Goal: Task Accomplishment & Management: Complete application form

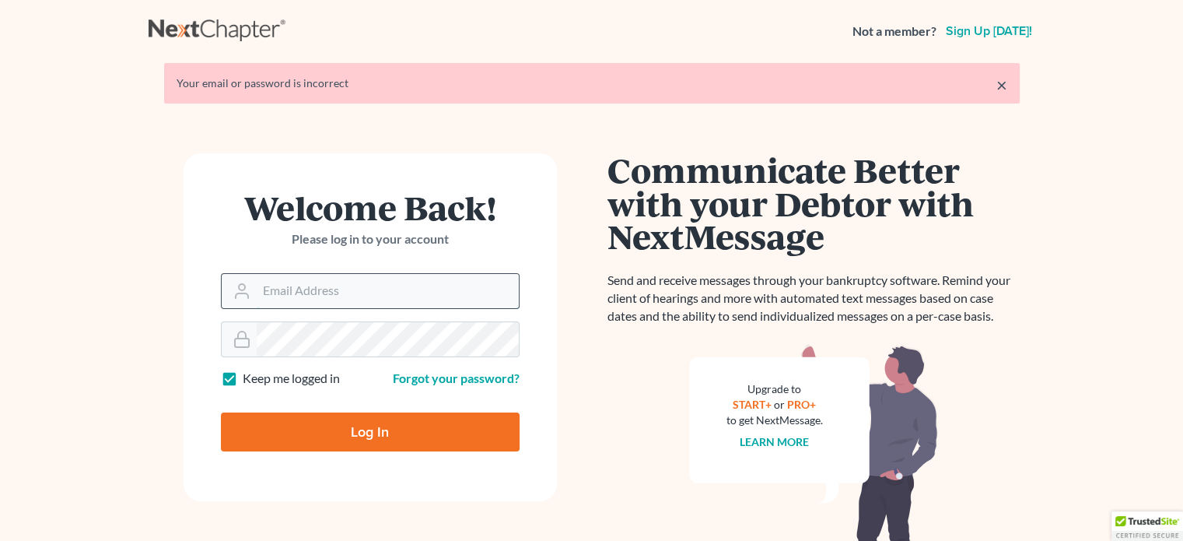
click at [400, 290] on input "Email Address" at bounding box center [388, 291] width 262 height 34
type input "[EMAIL_ADDRESS][DOMAIN_NAME]"
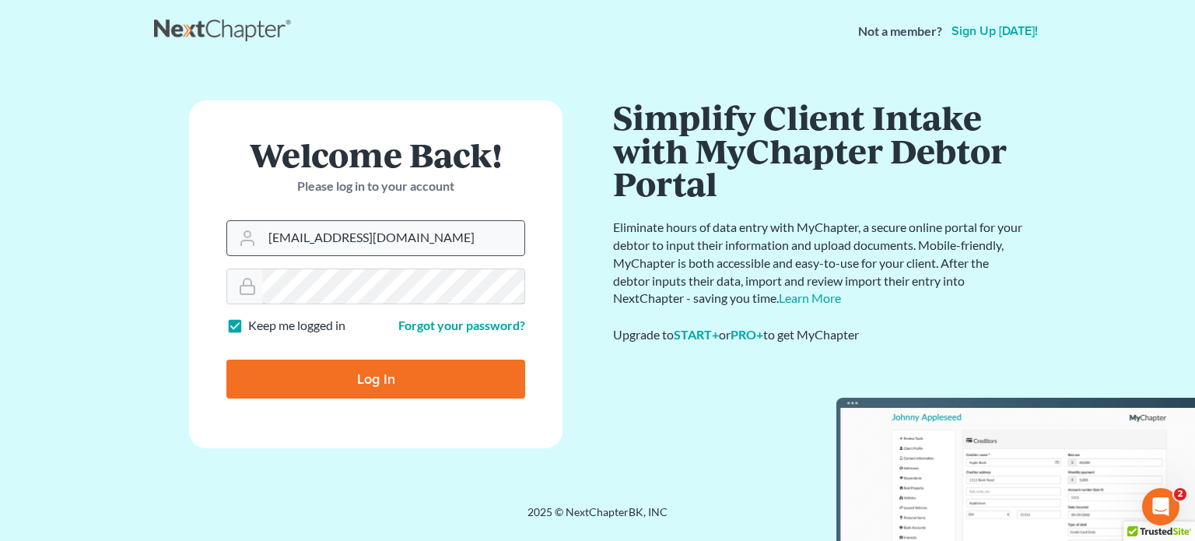
click at [226, 359] on input "Log In" at bounding box center [375, 378] width 299 height 39
type input "Thinking..."
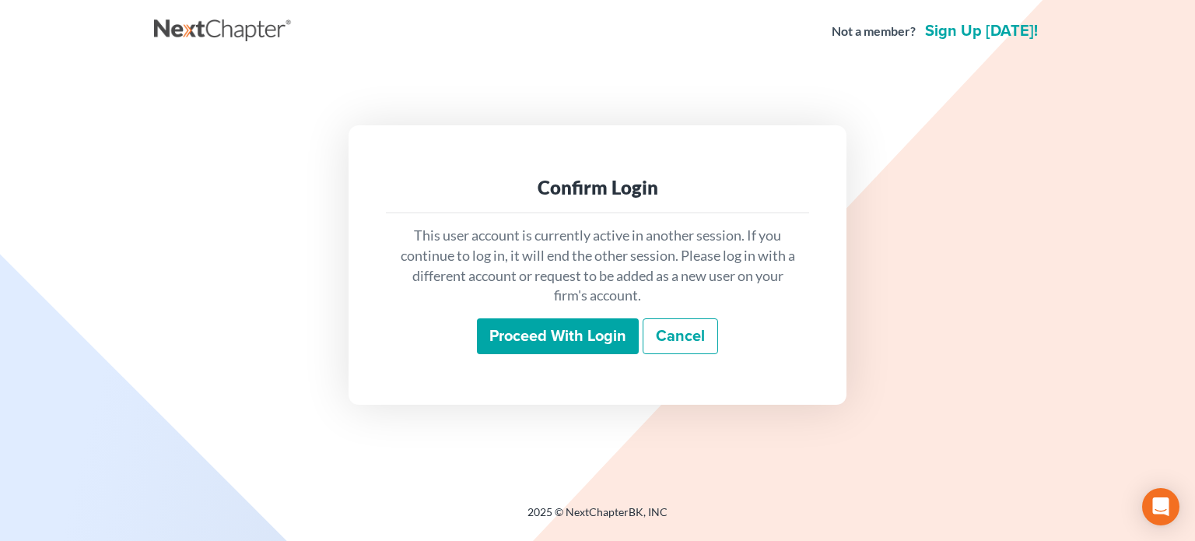
click at [523, 327] on input "Proceed with login" at bounding box center [558, 336] width 162 height 36
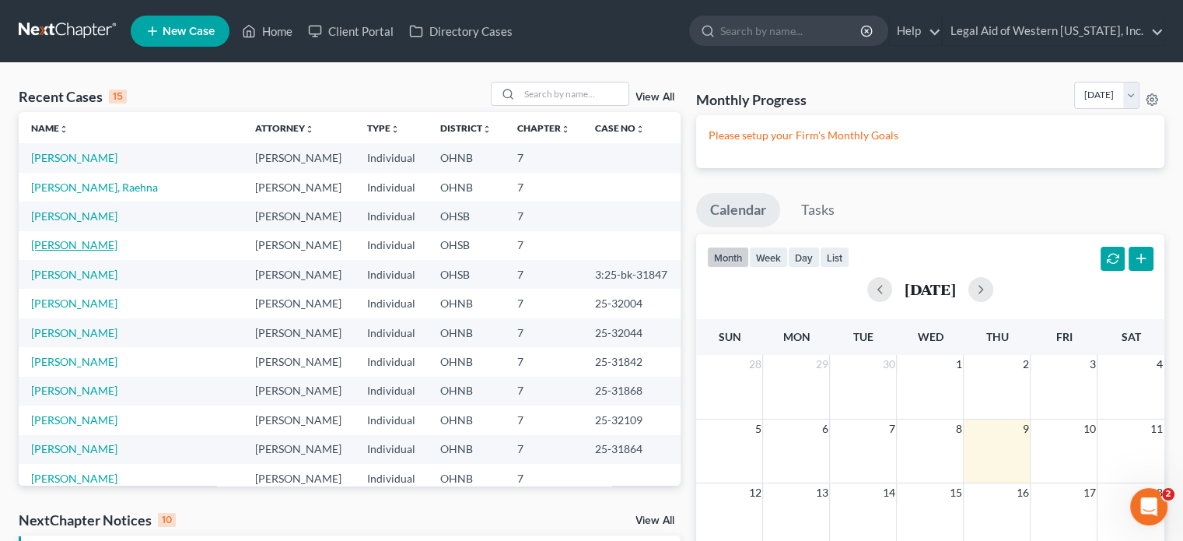
click at [77, 249] on link "[PERSON_NAME]" at bounding box center [74, 244] width 86 height 13
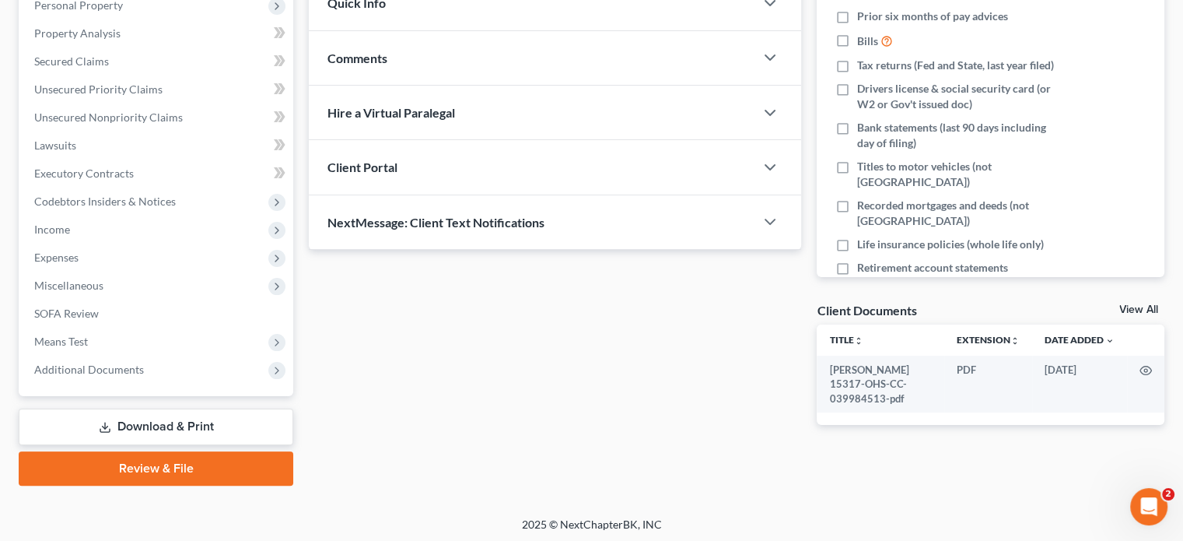
scroll to position [285, 0]
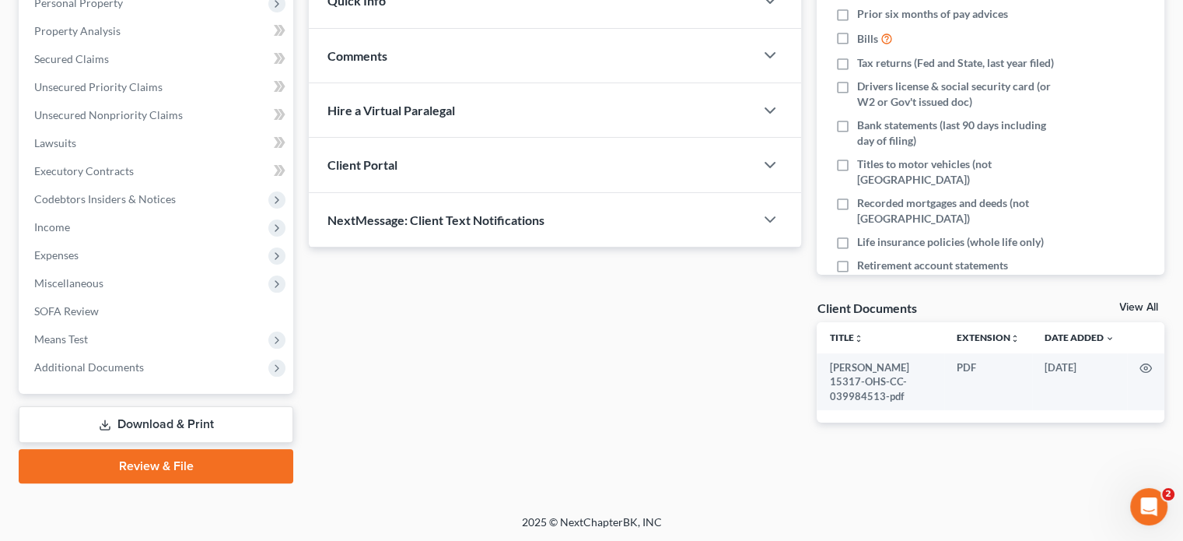
click at [194, 425] on link "Download & Print" at bounding box center [156, 424] width 275 height 37
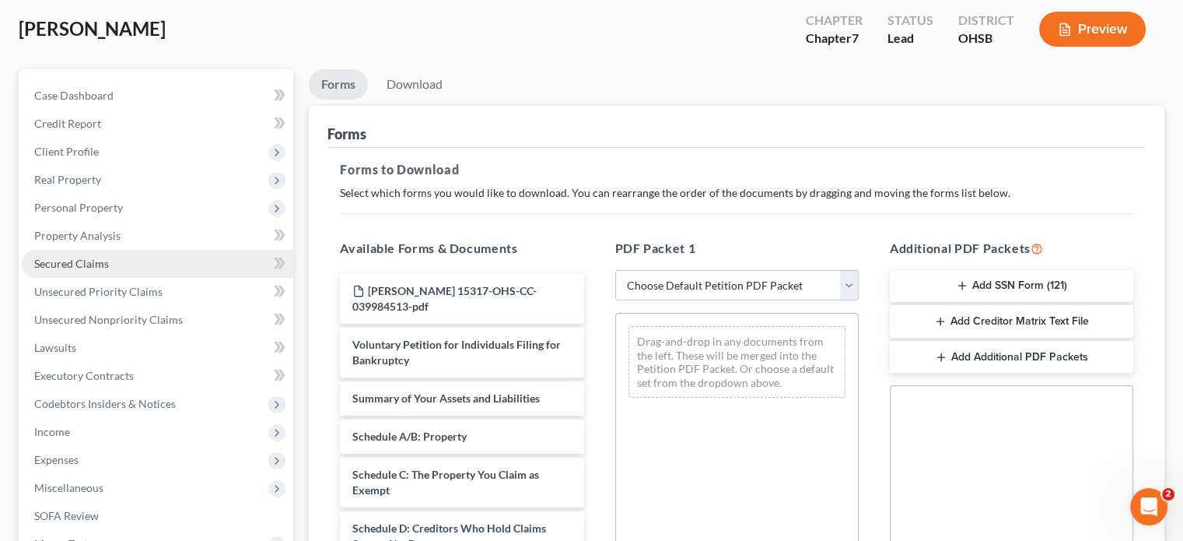
scroll to position [107, 0]
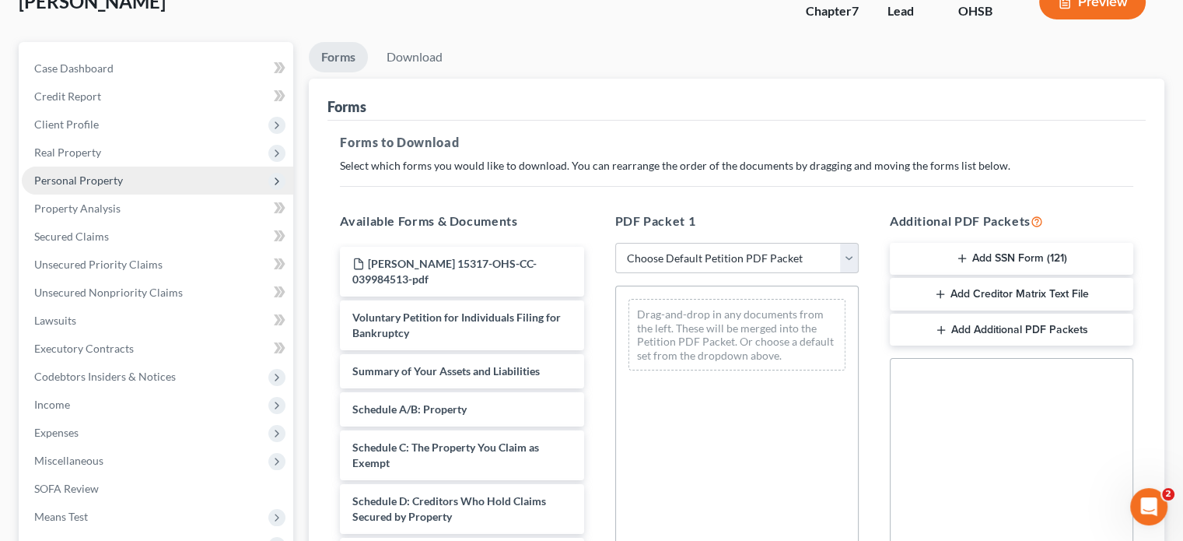
click at [135, 187] on span "Personal Property" at bounding box center [157, 180] width 271 height 28
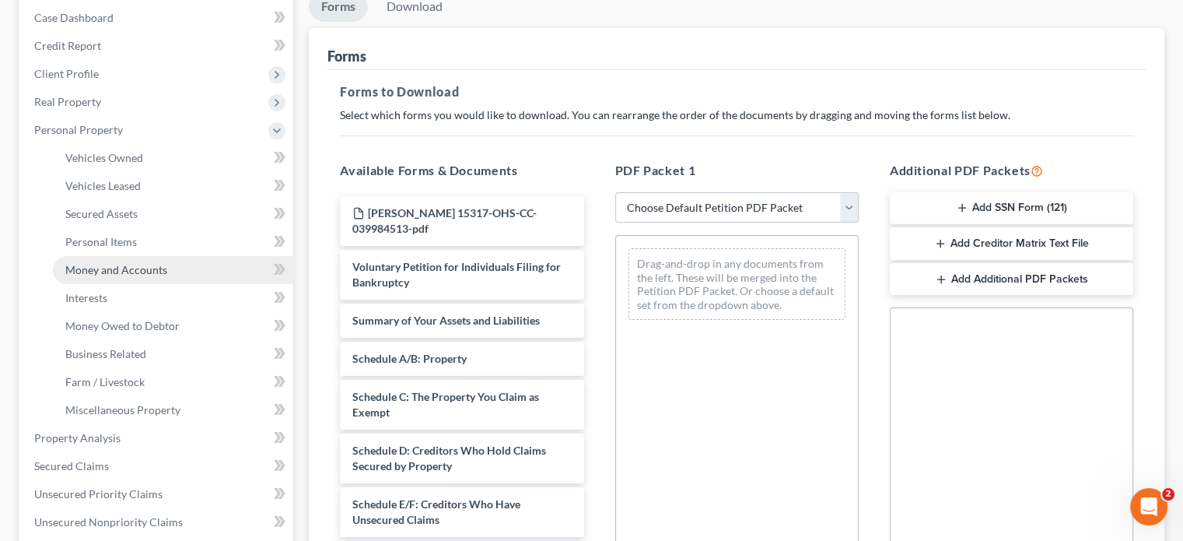
scroll to position [185, 0]
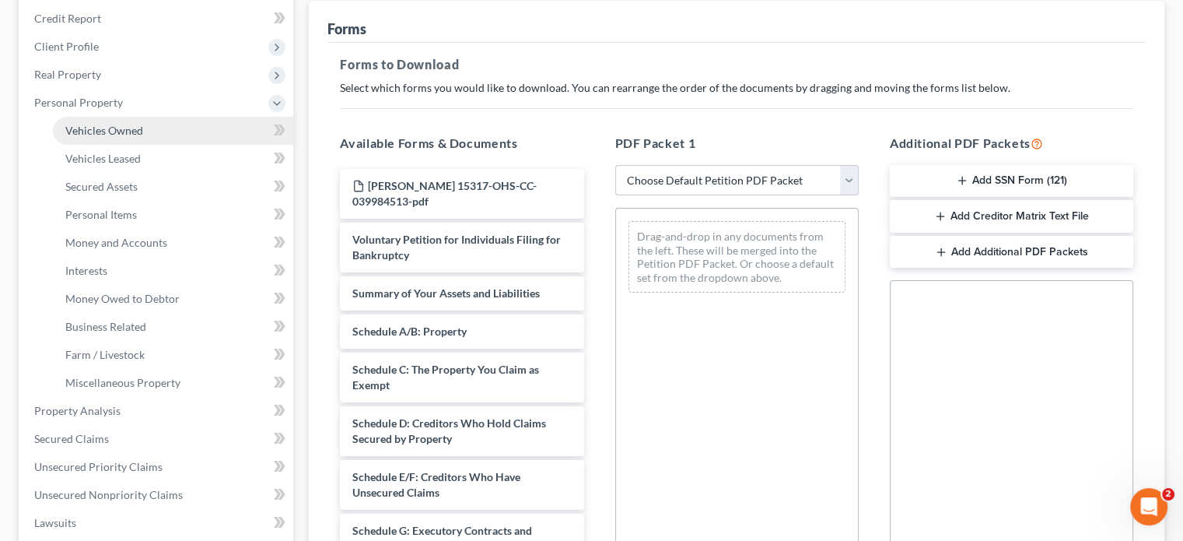
click at [174, 137] on link "Vehicles Owned" at bounding box center [173, 131] width 240 height 28
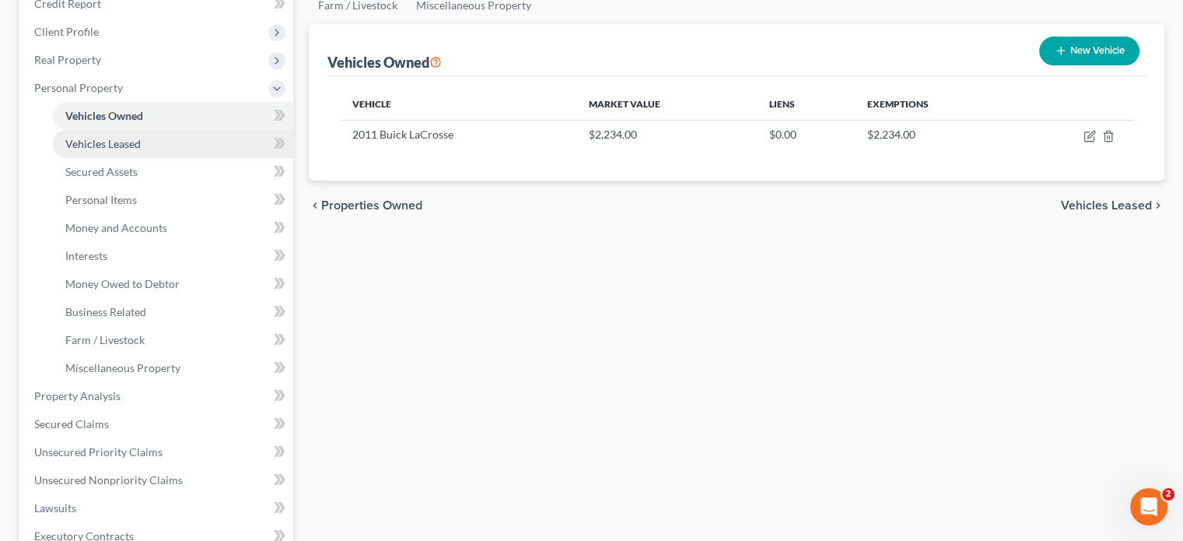
scroll to position [156, 0]
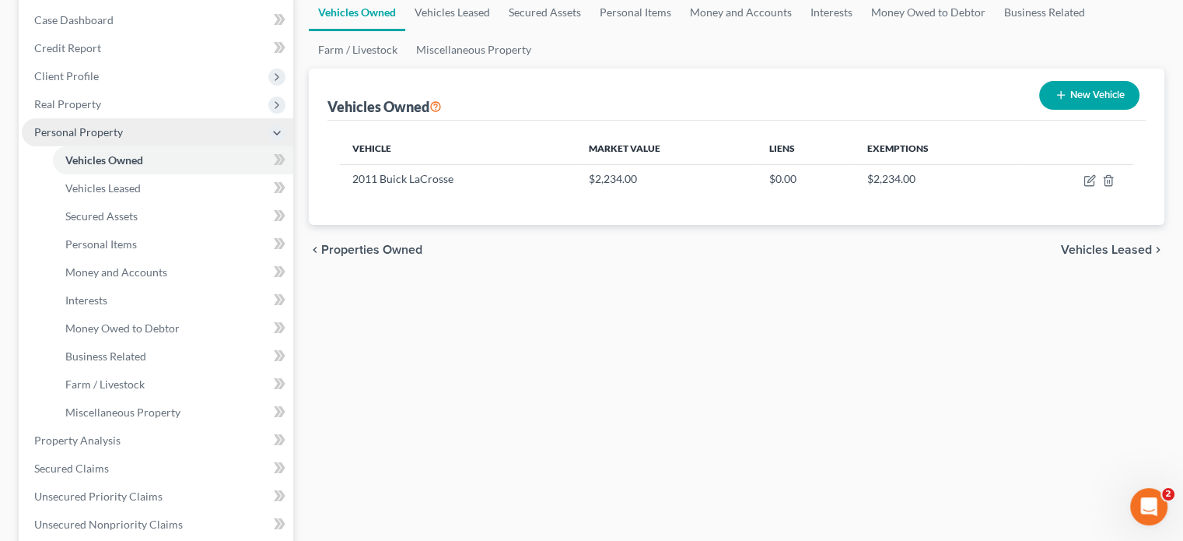
click at [273, 134] on icon at bounding box center [277, 133] width 12 height 12
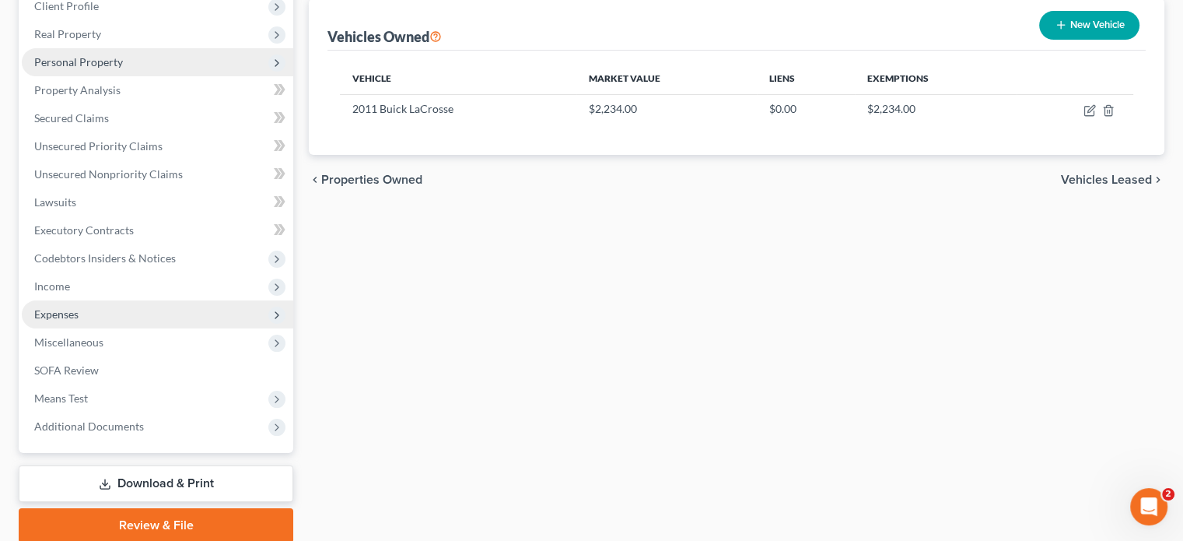
scroll to position [285, 0]
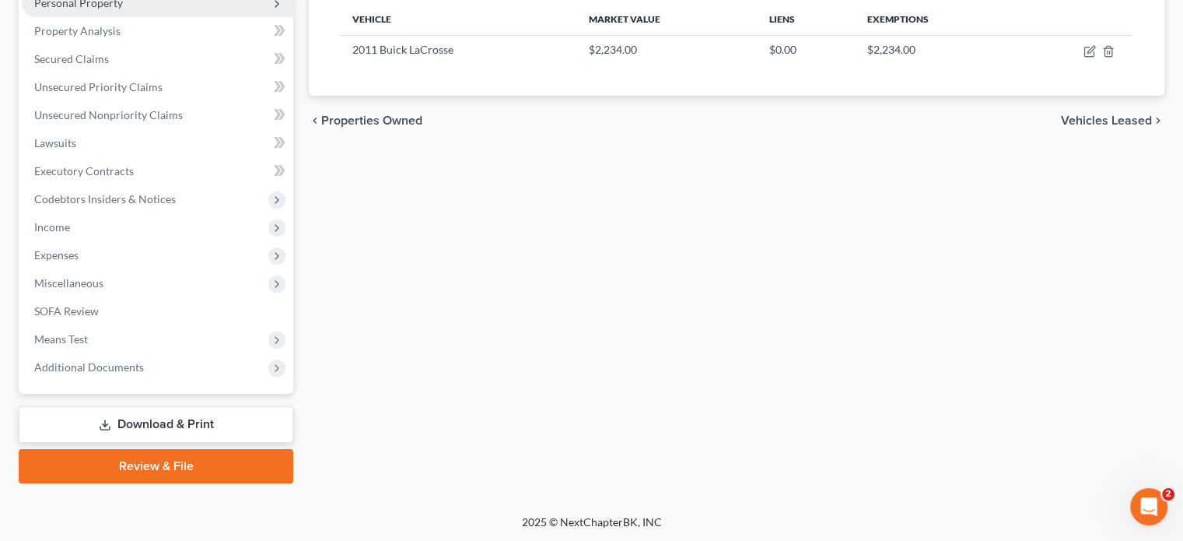
click at [190, 421] on link "Download & Print" at bounding box center [156, 424] width 275 height 37
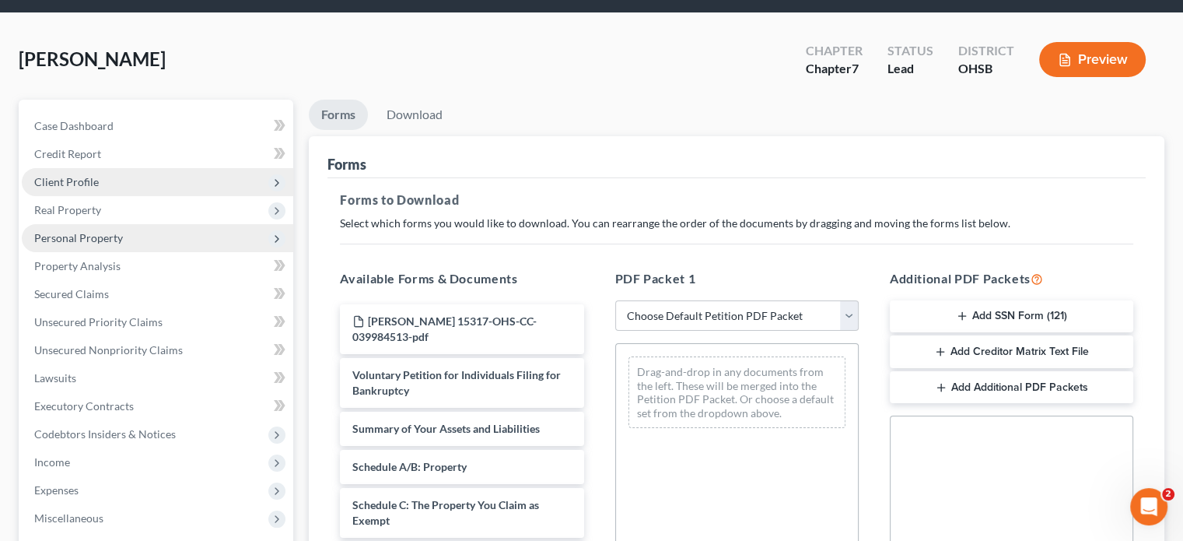
scroll to position [78, 0]
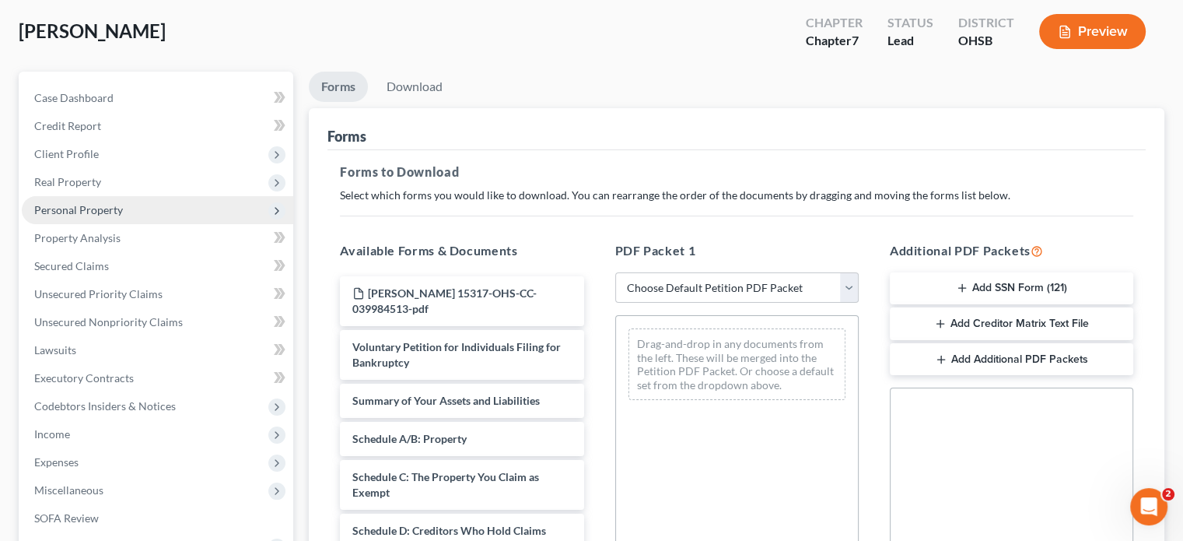
click at [128, 208] on span "Personal Property" at bounding box center [157, 210] width 271 height 28
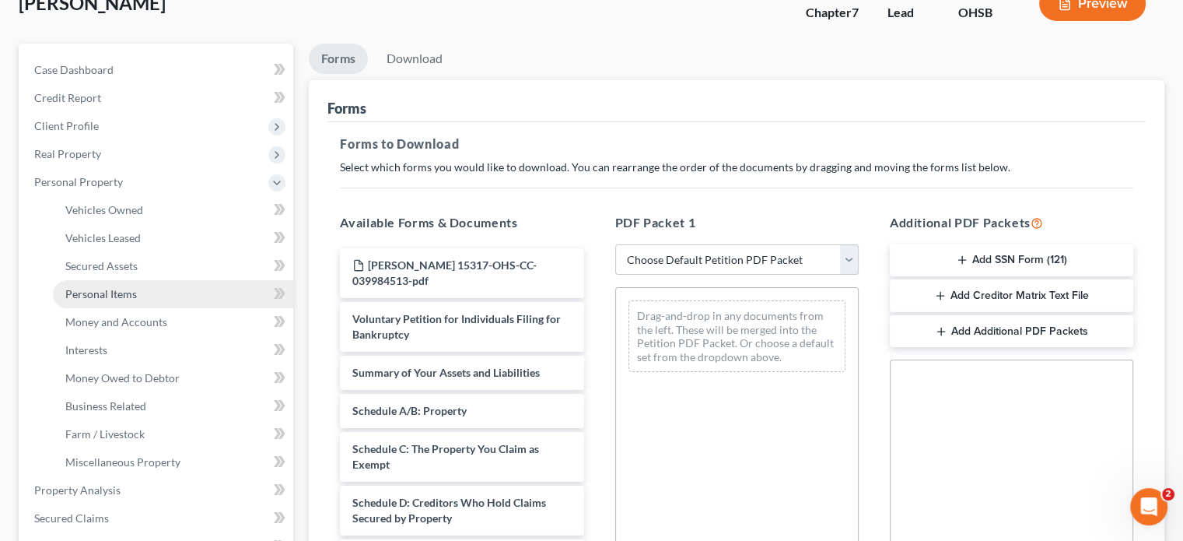
scroll to position [156, 0]
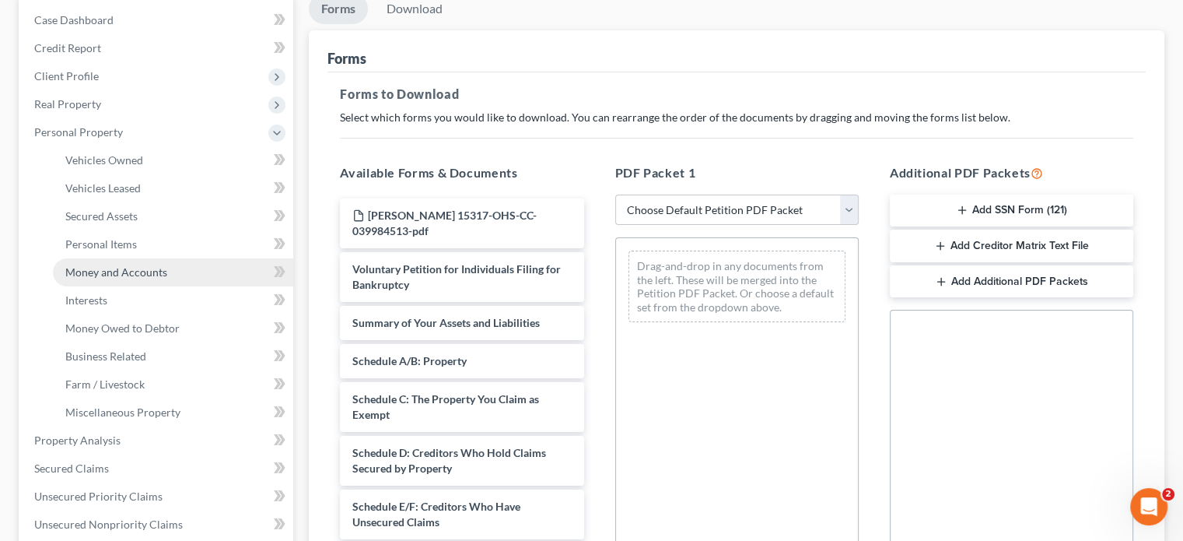
click at [165, 272] on link "Money and Accounts" at bounding box center [173, 272] width 240 height 28
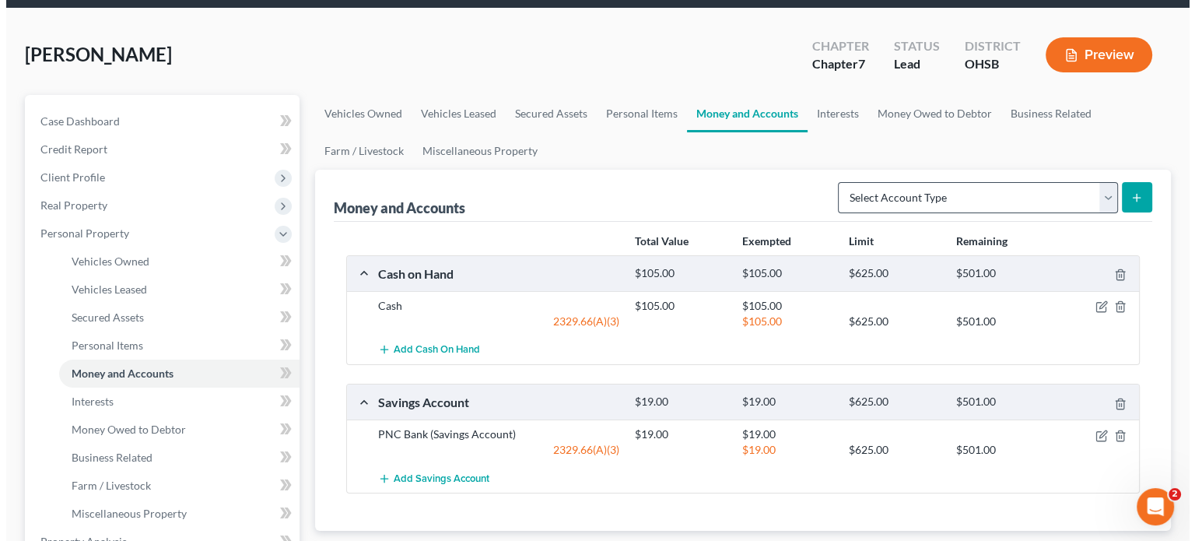
scroll to position [156, 0]
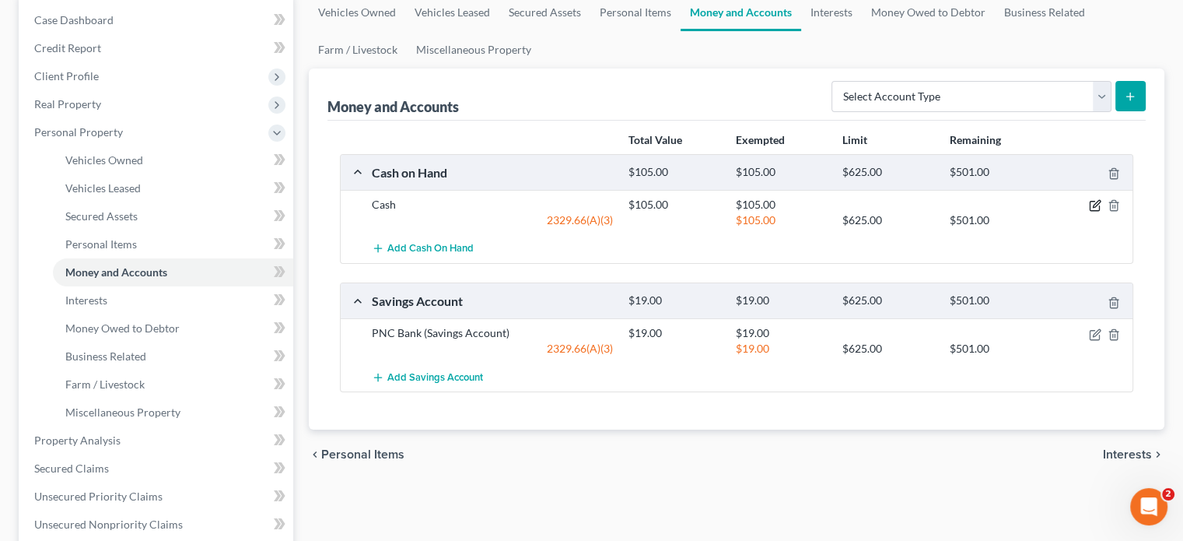
click at [1096, 201] on icon "button" at bounding box center [1096, 204] width 7 height 7
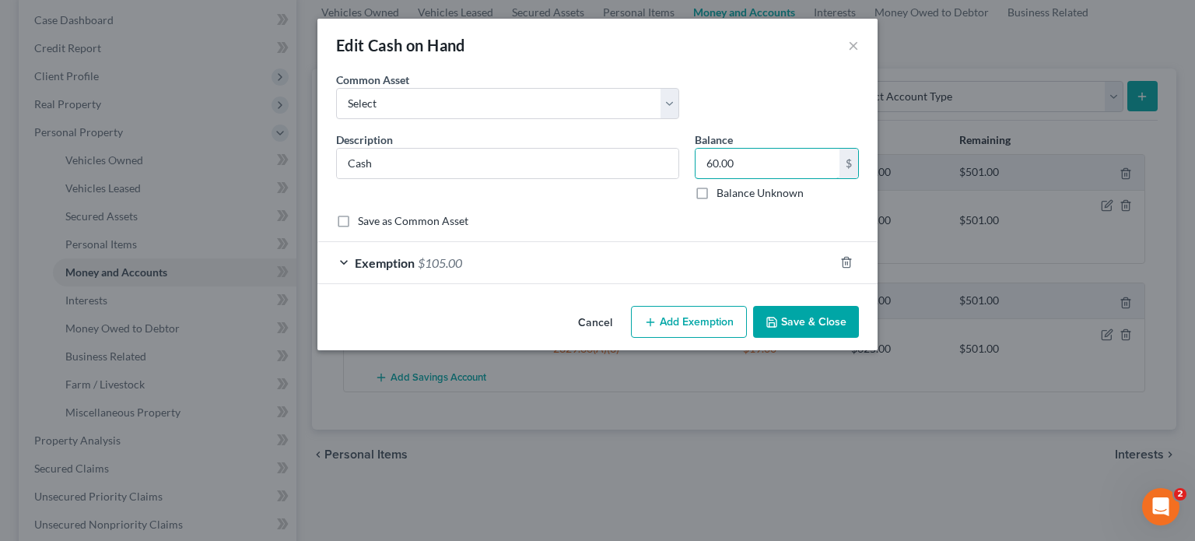
type input "60.00"
click at [620, 224] on div "Save as Common Asset" at bounding box center [597, 221] width 523 height 16
click at [343, 257] on div "Exemption $105.00" at bounding box center [575, 262] width 516 height 41
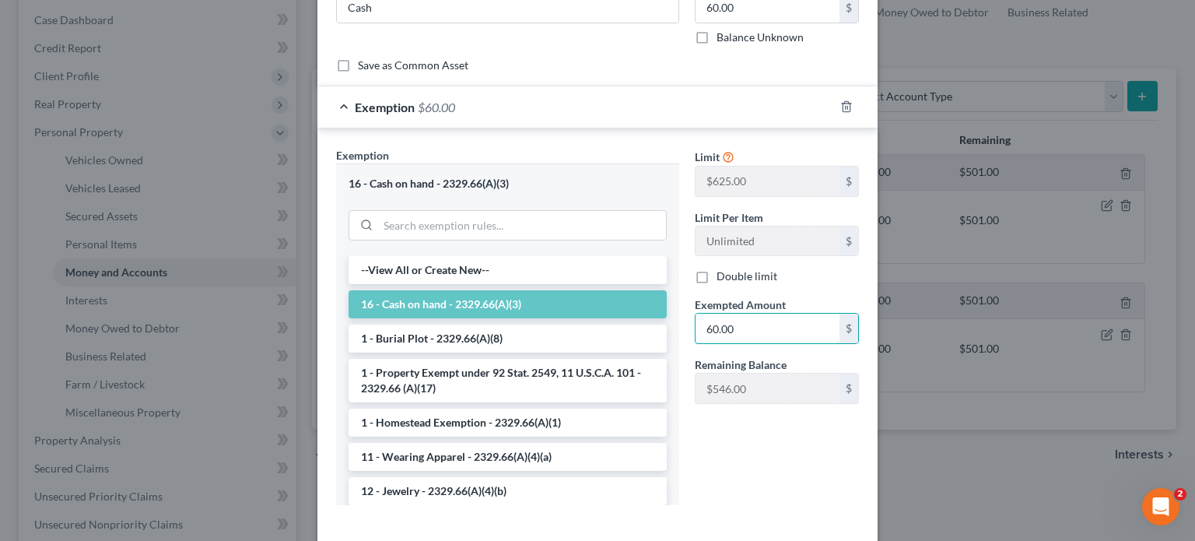
type input "60.00"
click at [863, 404] on div "Exemption Set must be selected for CA. Exemption * 16 - Cash on hand - 2329.66(…" at bounding box center [597, 329] width 560 height 402
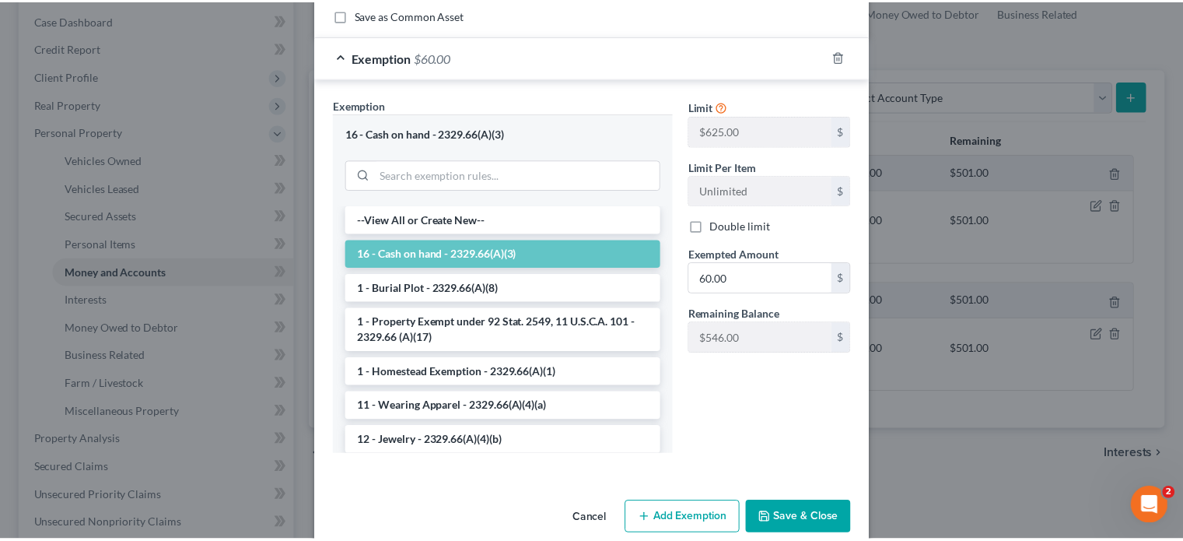
scroll to position [229, 0]
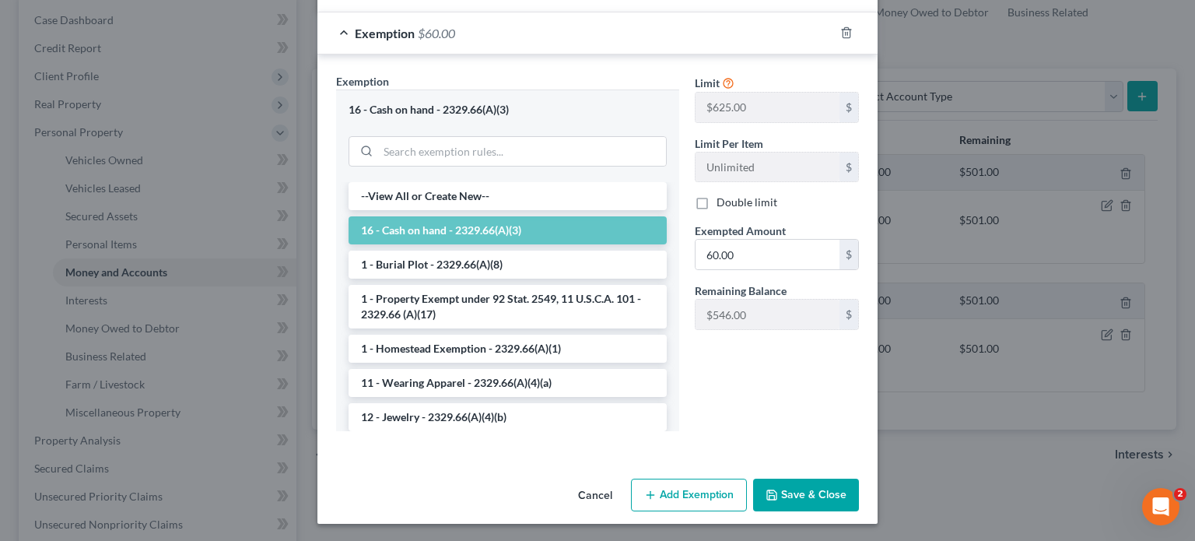
click at [804, 495] on button "Save & Close" at bounding box center [806, 494] width 106 height 33
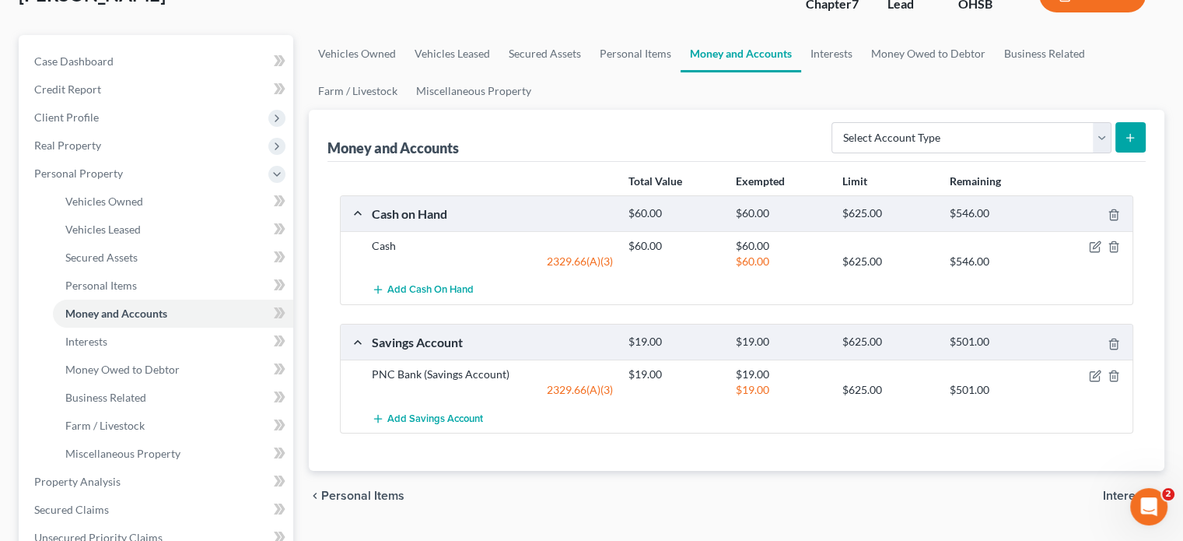
scroll to position [78, 0]
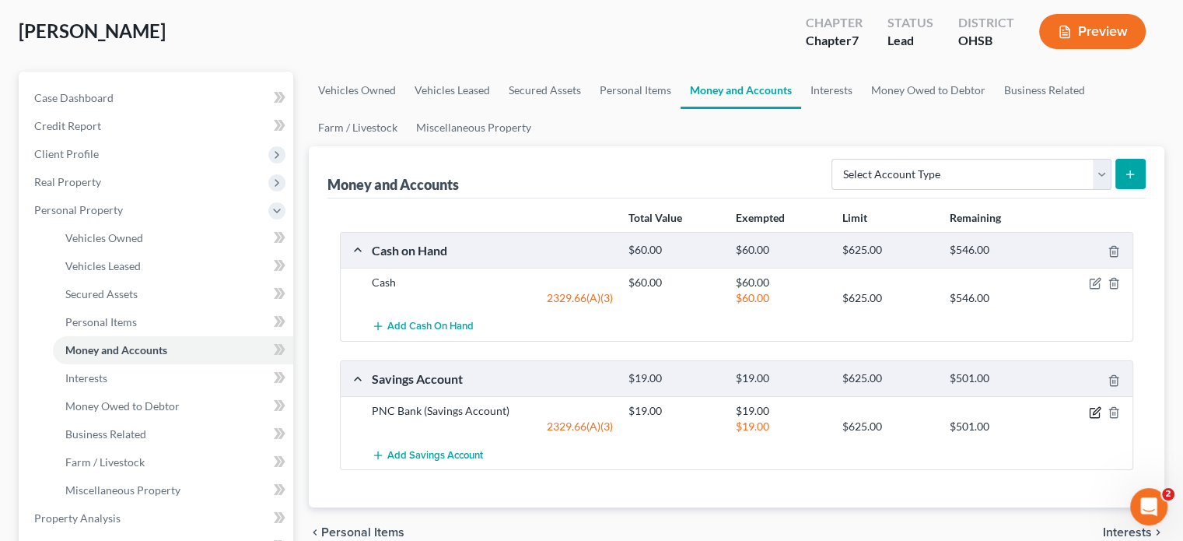
click at [1093, 412] on icon "button" at bounding box center [1096, 410] width 7 height 7
click at [1093, 407] on icon "button" at bounding box center [1095, 412] width 12 height 12
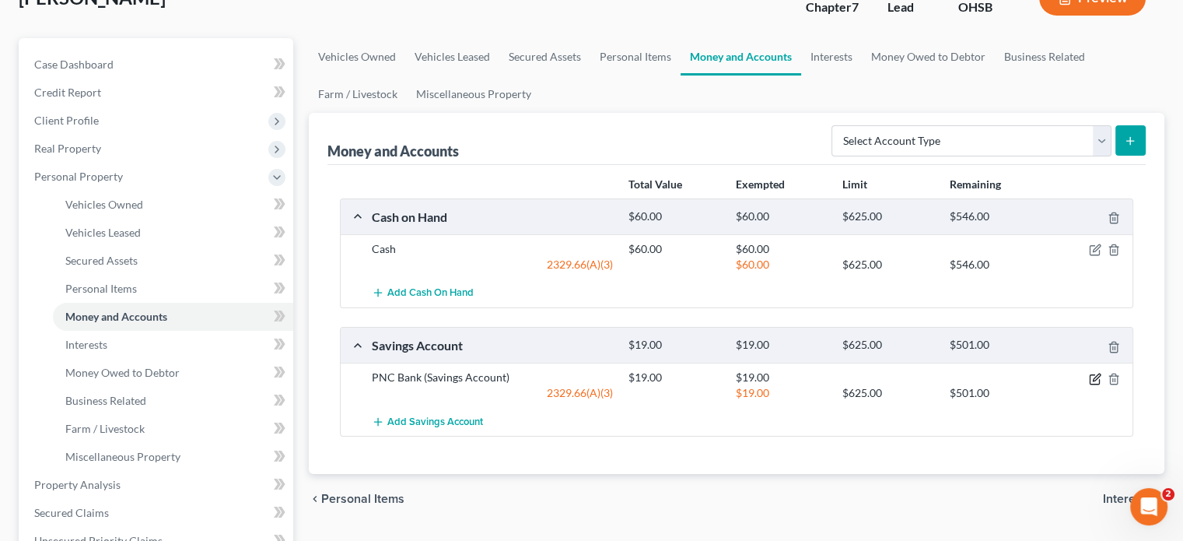
scroll to position [311, 0]
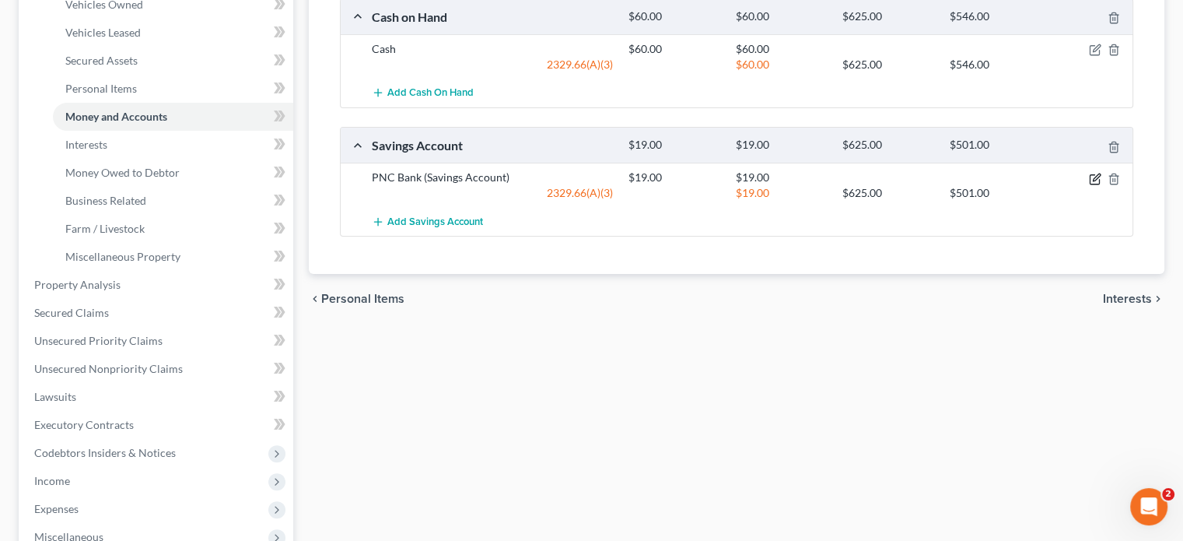
click at [1091, 179] on icon "button" at bounding box center [1095, 179] width 12 height 12
click at [916, 423] on div "Vehicles Owned Vehicles Leased Secured Assets Personal Items Money and Accounts…" at bounding box center [736, 287] width 871 height 898
click at [1097, 177] on icon "button" at bounding box center [1095, 179] width 12 height 12
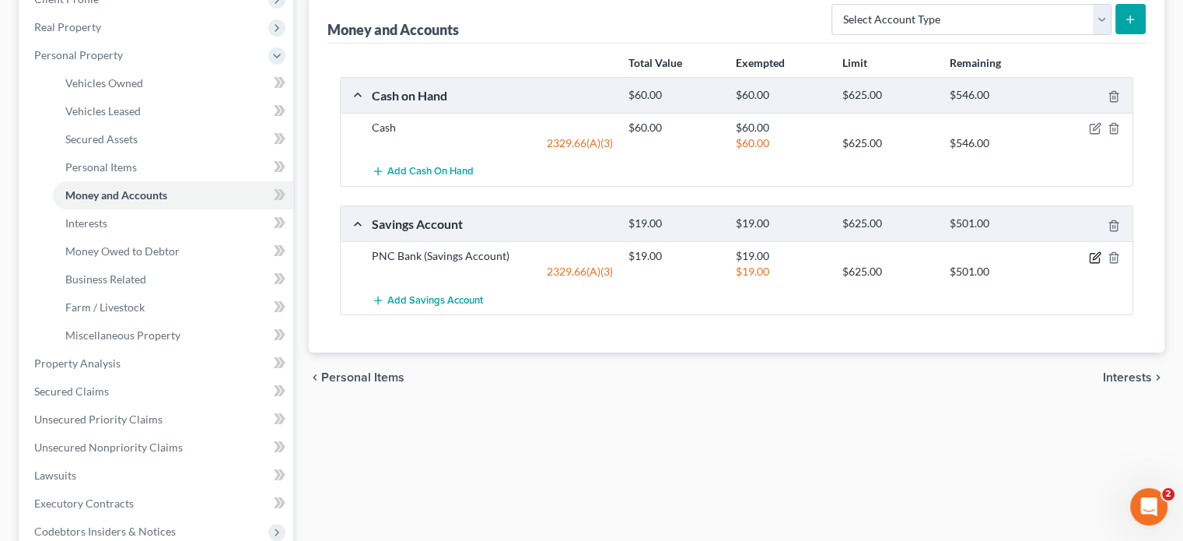
scroll to position [233, 0]
click at [1091, 256] on icon "button" at bounding box center [1095, 256] width 12 height 12
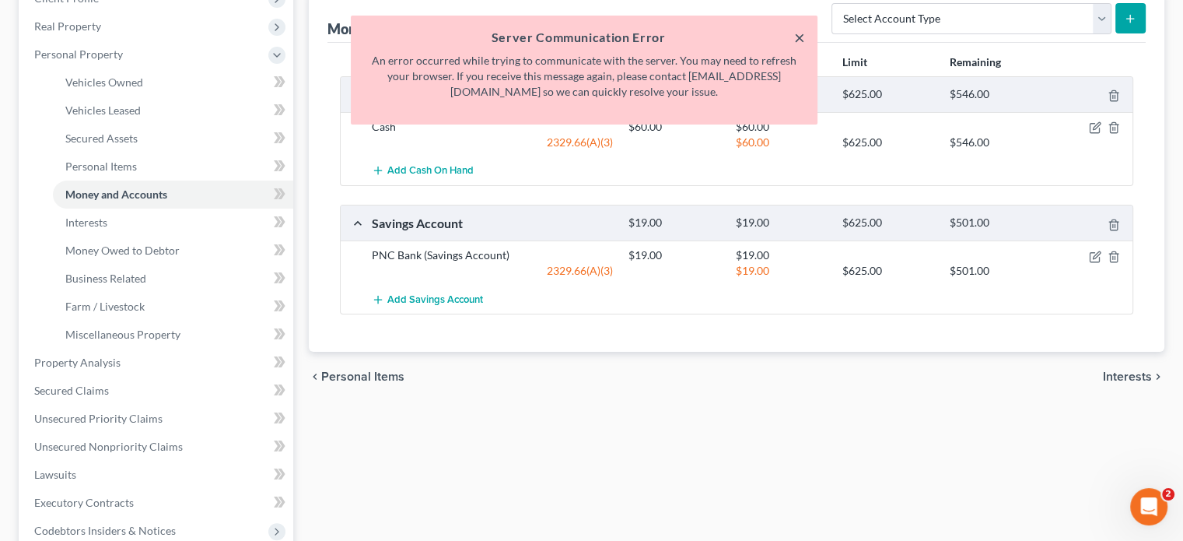
click at [801, 33] on button "×" at bounding box center [799, 37] width 11 height 19
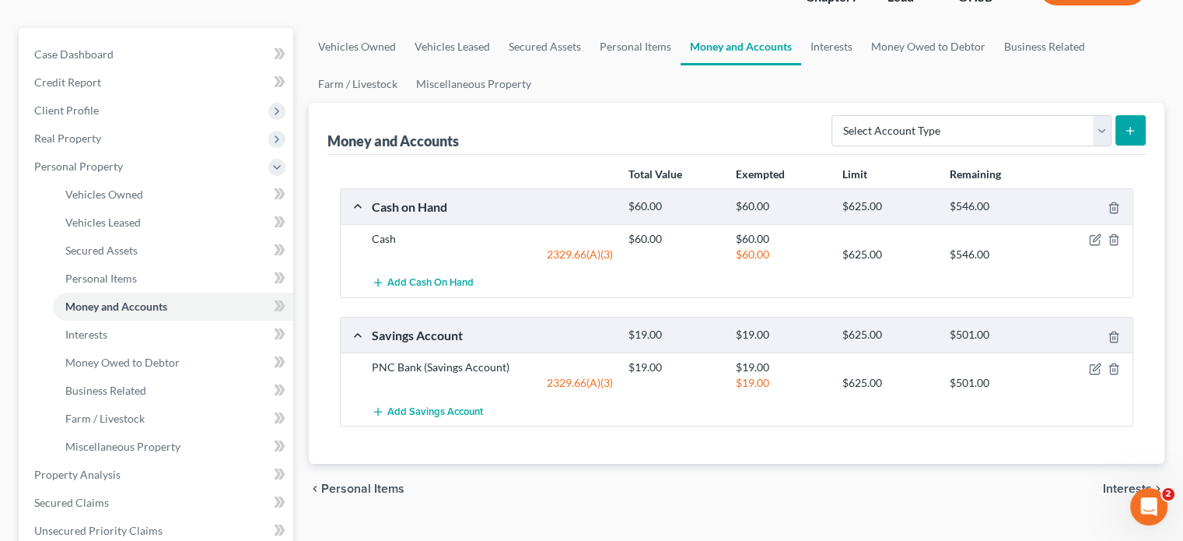
scroll to position [0, 0]
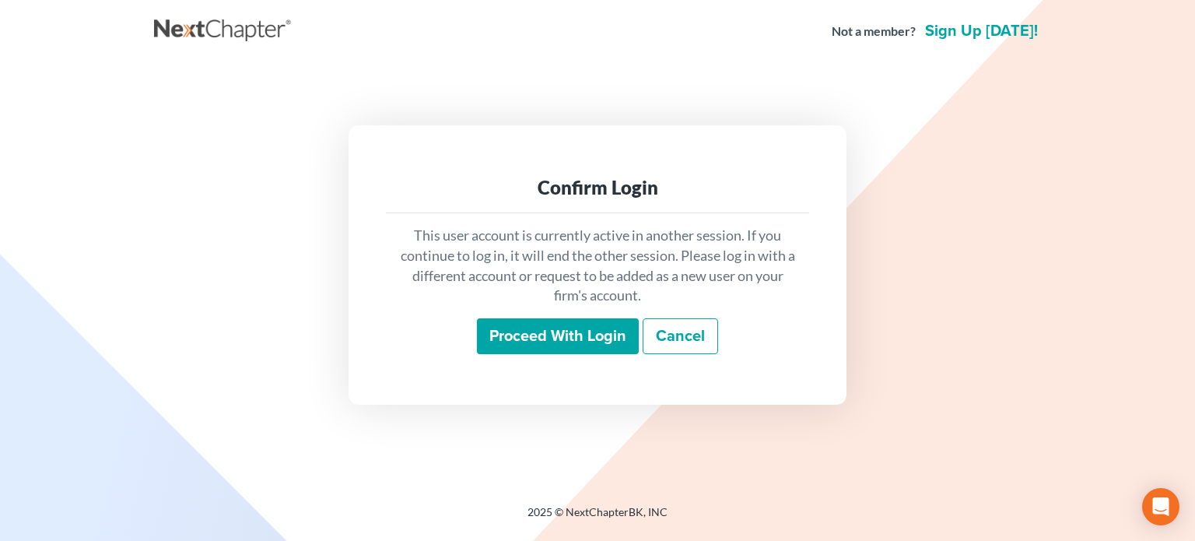
click at [580, 341] on input "Proceed with login" at bounding box center [558, 336] width 162 height 36
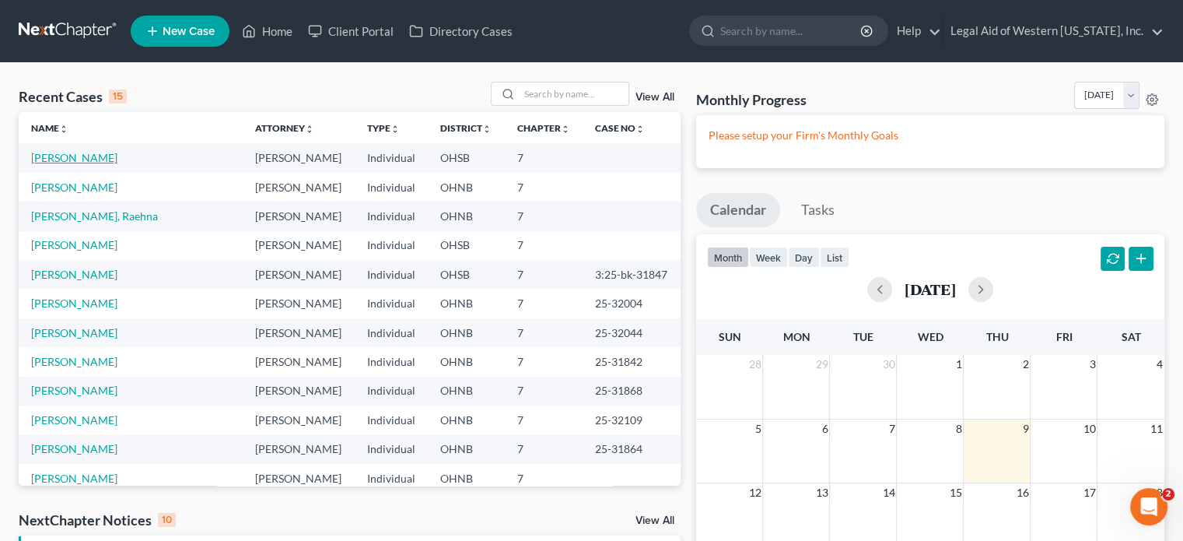
click at [66, 158] on link "[PERSON_NAME]" at bounding box center [74, 157] width 86 height 13
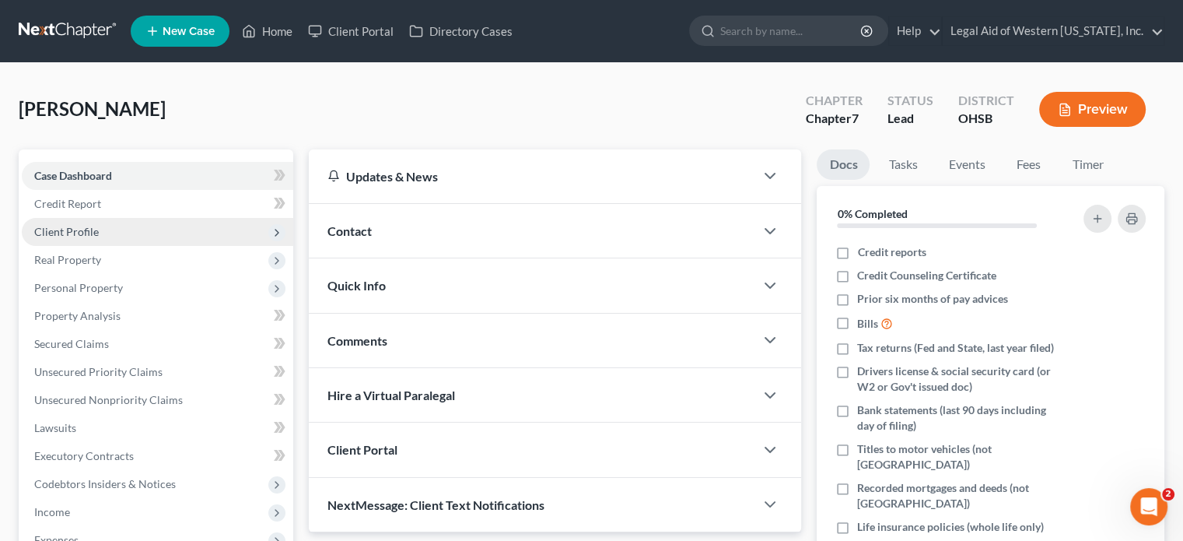
scroll to position [156, 0]
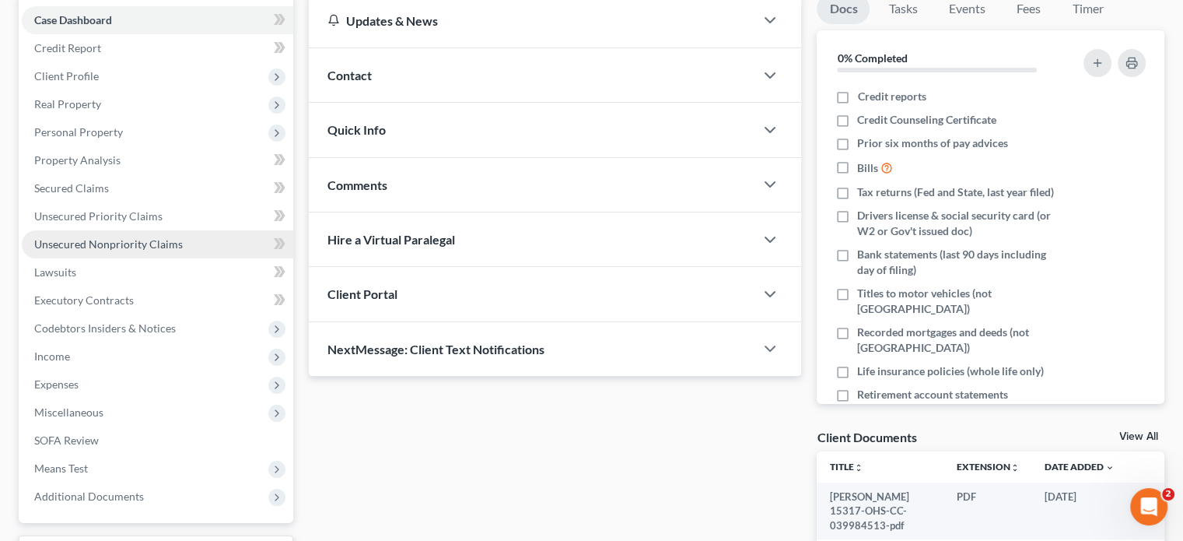
click at [226, 246] on link "Unsecured Nonpriority Claims" at bounding box center [157, 244] width 271 height 28
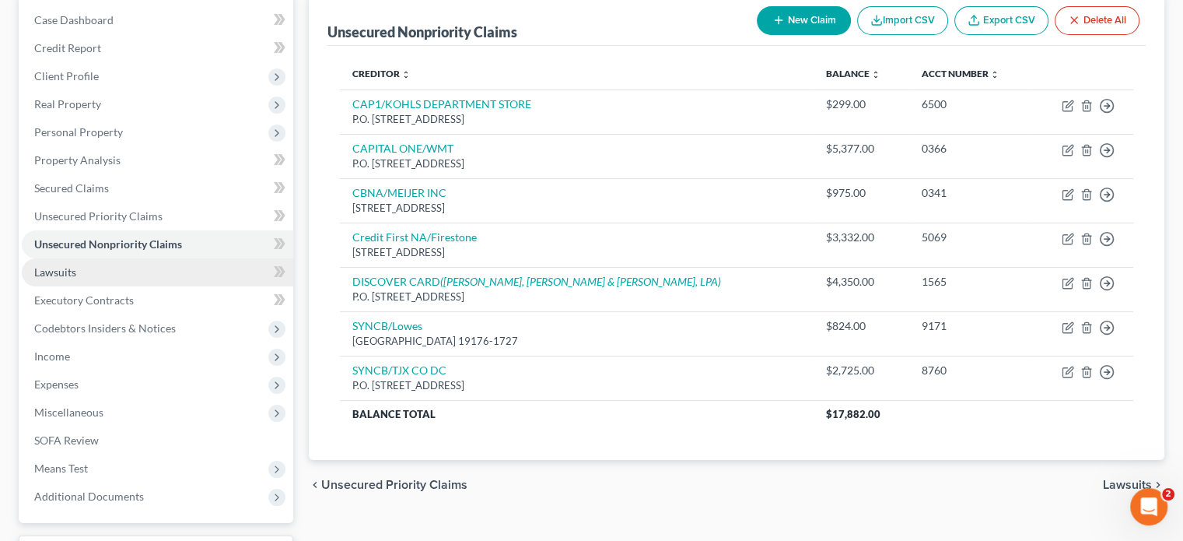
scroll to position [233, 0]
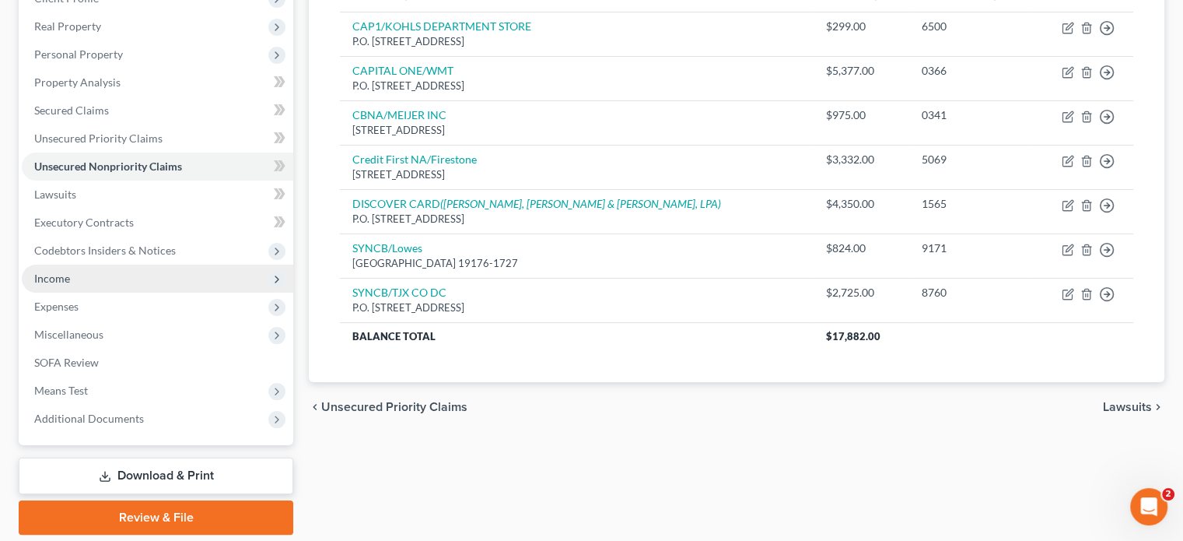
click at [276, 276] on polyline at bounding box center [276, 279] width 3 height 6
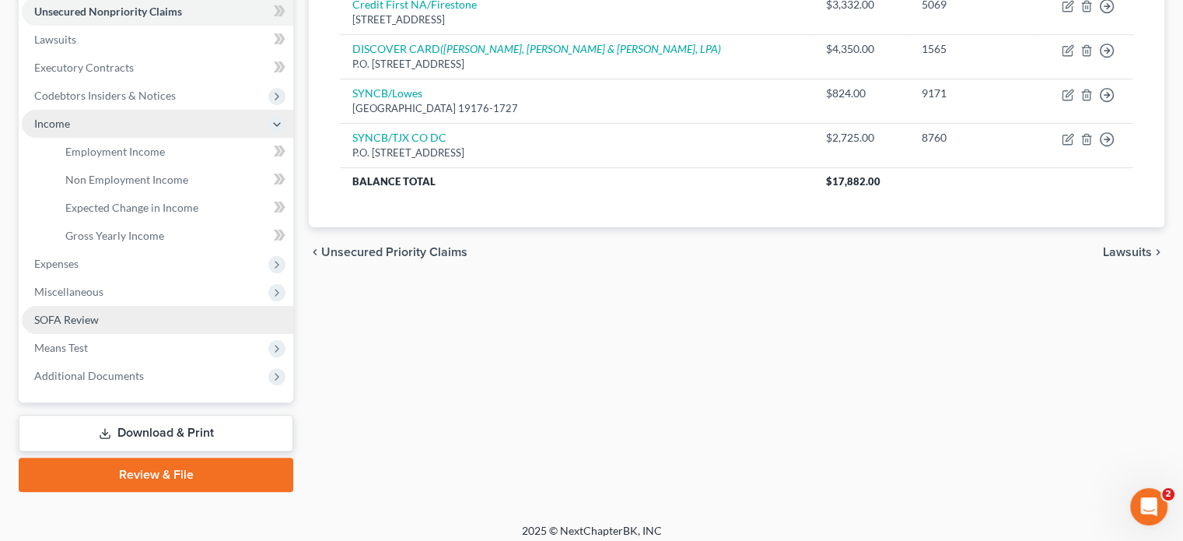
scroll to position [389, 0]
click at [179, 327] on link "SOFA Review" at bounding box center [157, 319] width 271 height 28
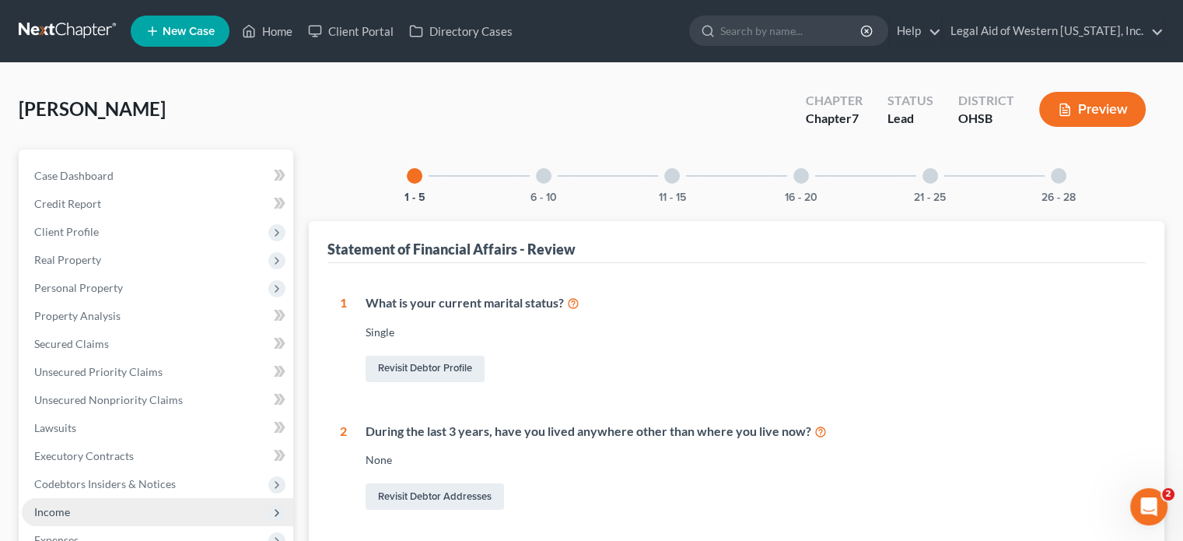
scroll to position [233, 0]
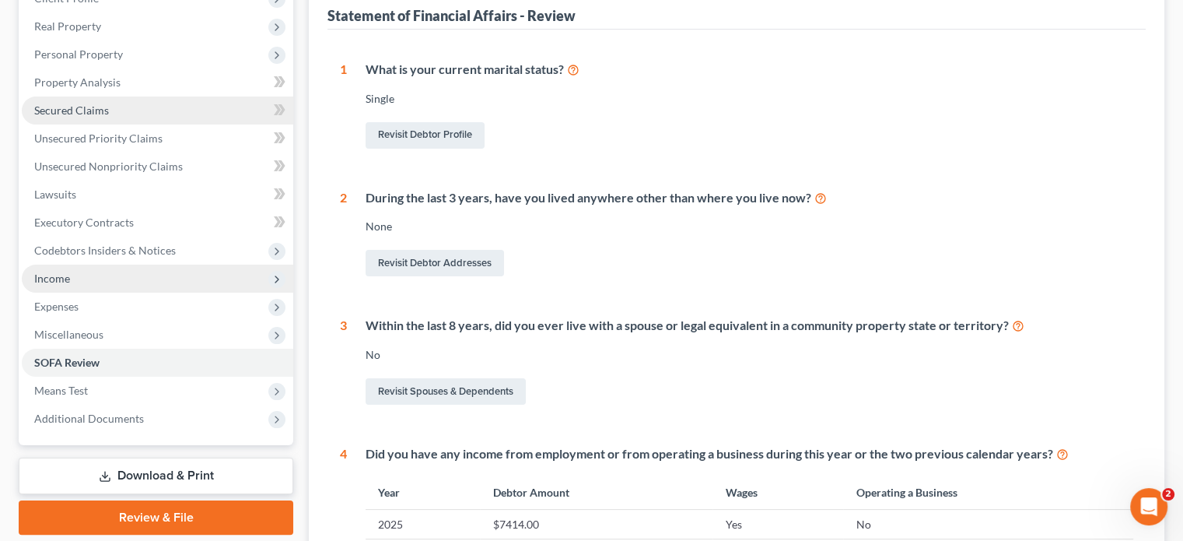
click at [148, 111] on link "Secured Claims" at bounding box center [157, 110] width 271 height 28
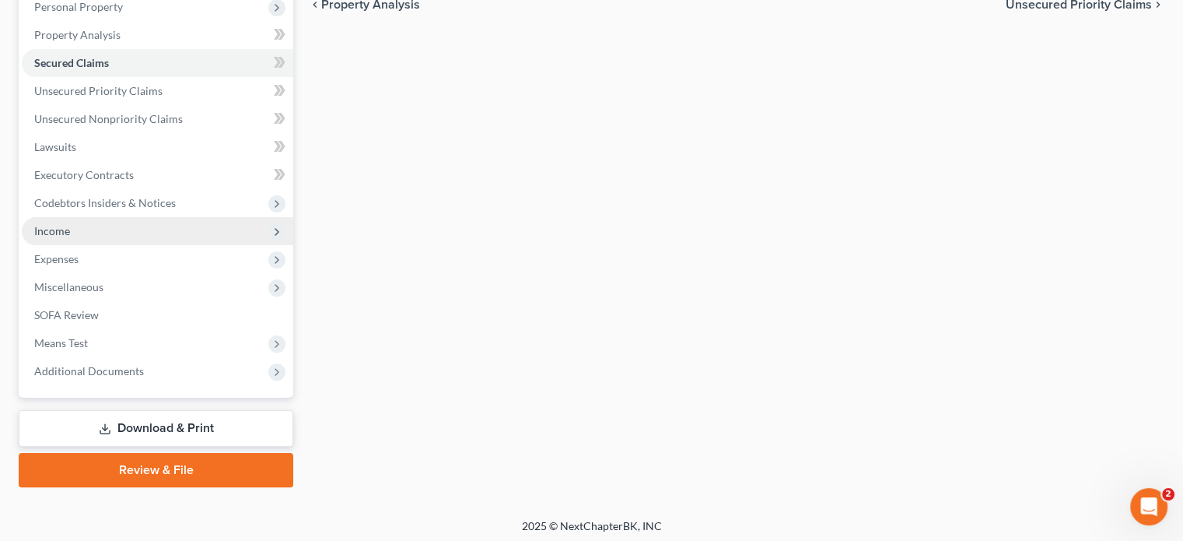
scroll to position [285, 0]
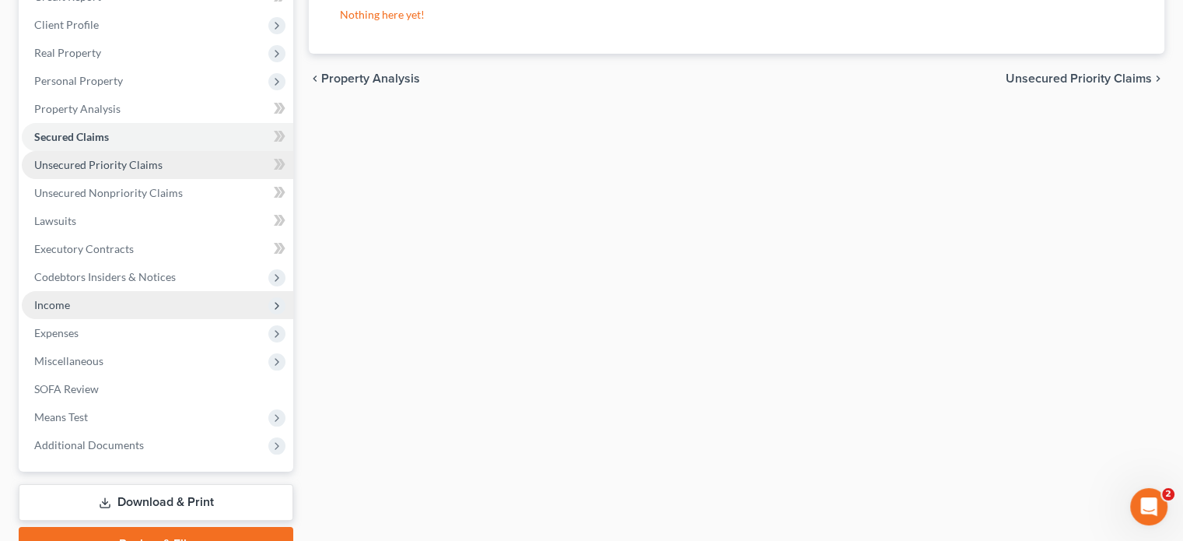
click at [158, 172] on link "Unsecured Priority Claims" at bounding box center [157, 165] width 271 height 28
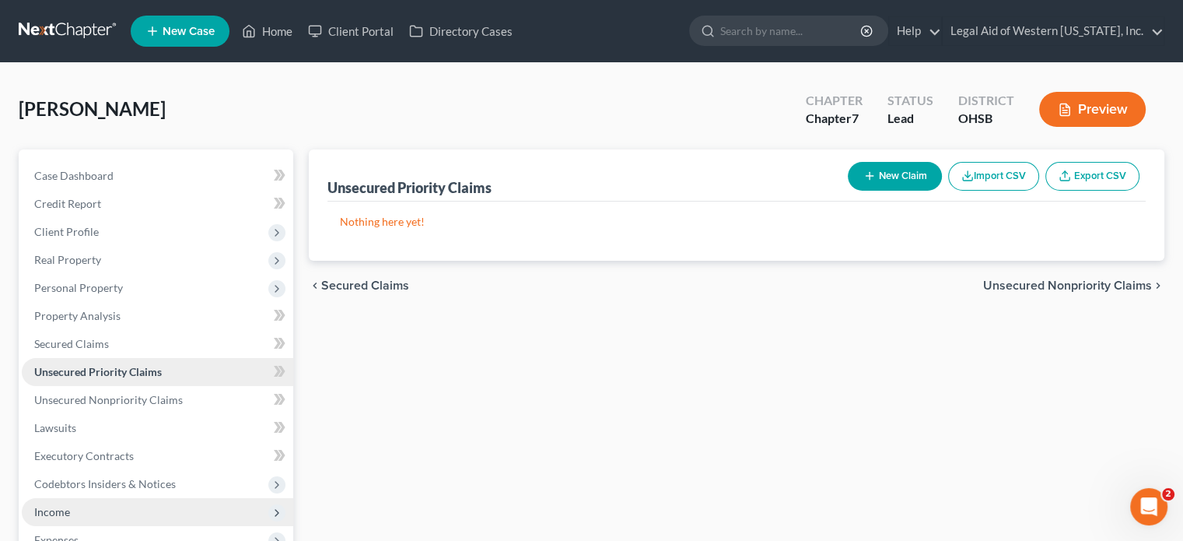
scroll to position [285, 0]
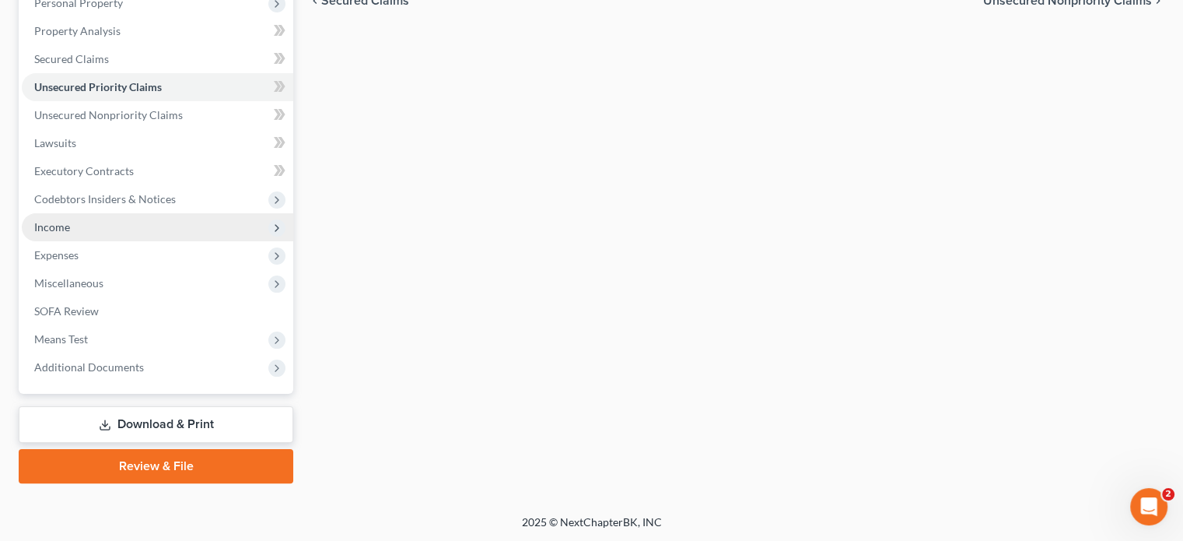
click at [174, 226] on span "Income" at bounding box center [157, 227] width 271 height 28
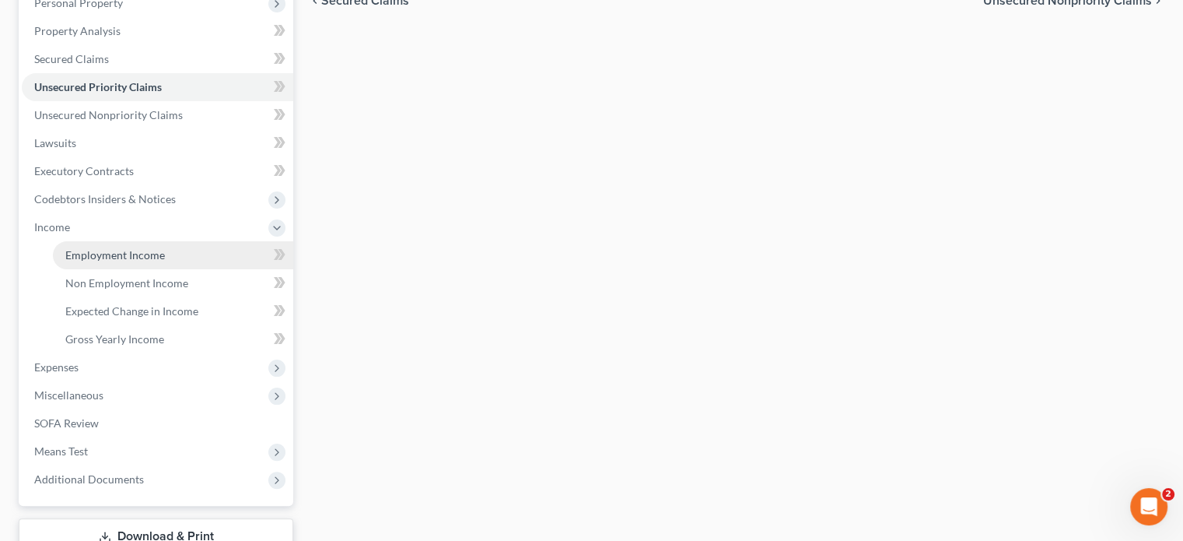
click at [173, 257] on link "Employment Income" at bounding box center [173, 255] width 240 height 28
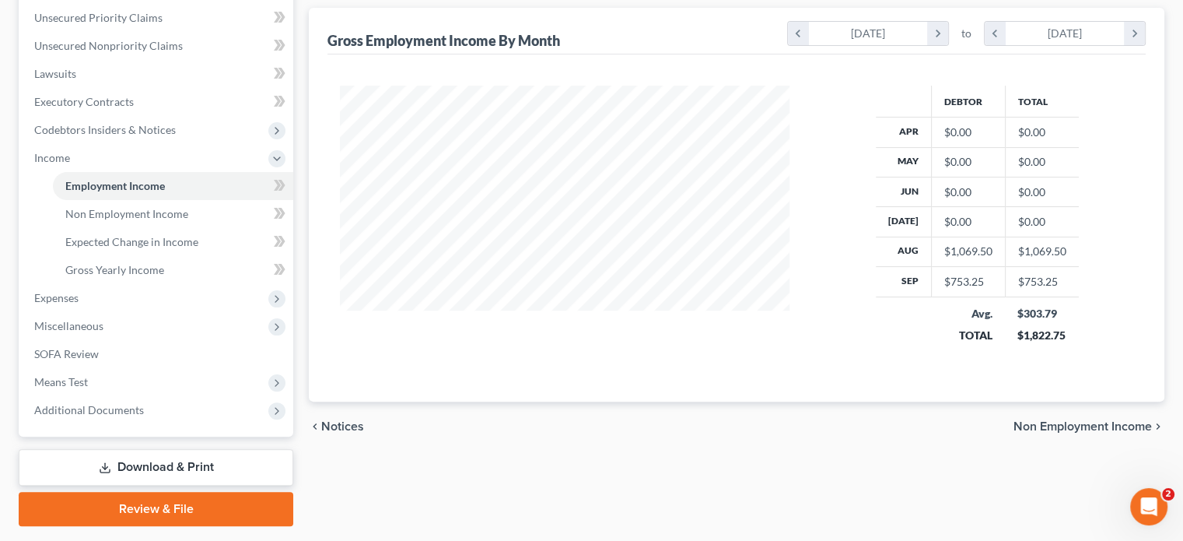
scroll to position [389, 0]
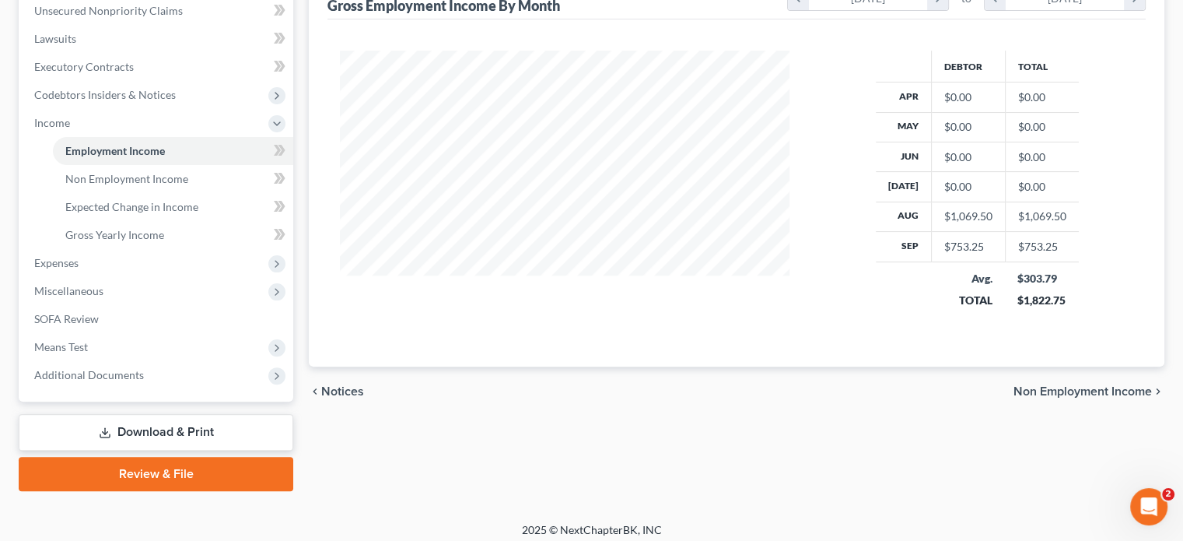
click at [1142, 388] on span "Non Employment Income" at bounding box center [1083, 391] width 138 height 12
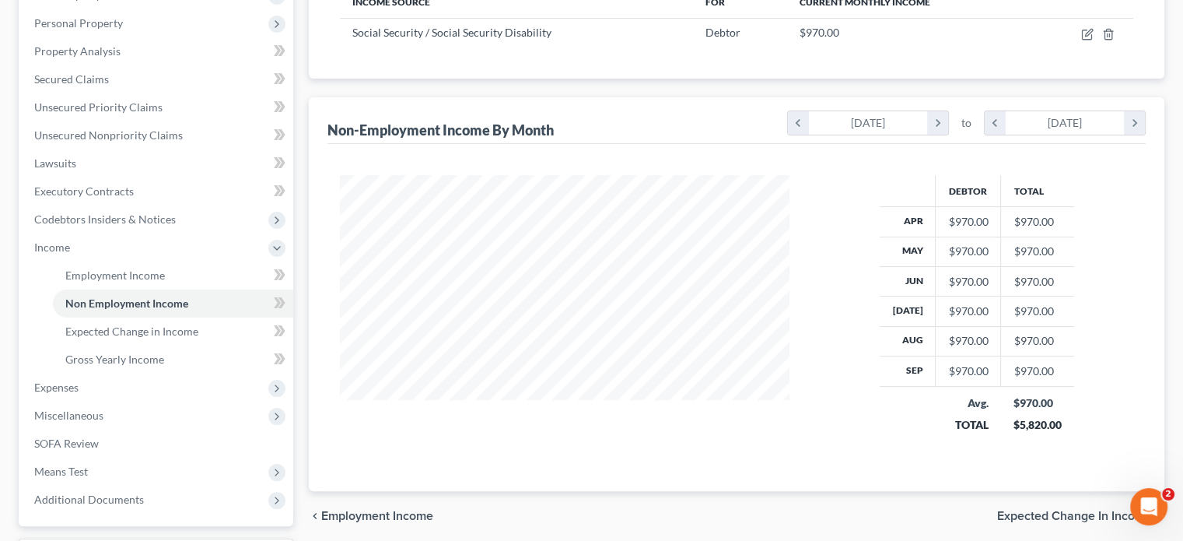
scroll to position [397, 0]
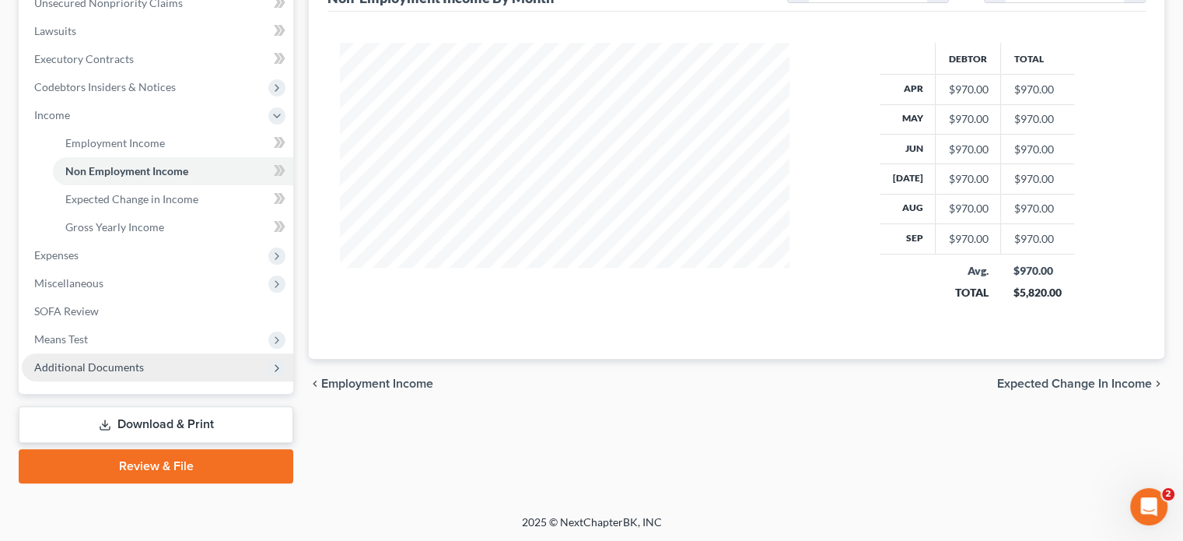
click at [180, 369] on span "Additional Documents" at bounding box center [157, 367] width 271 height 28
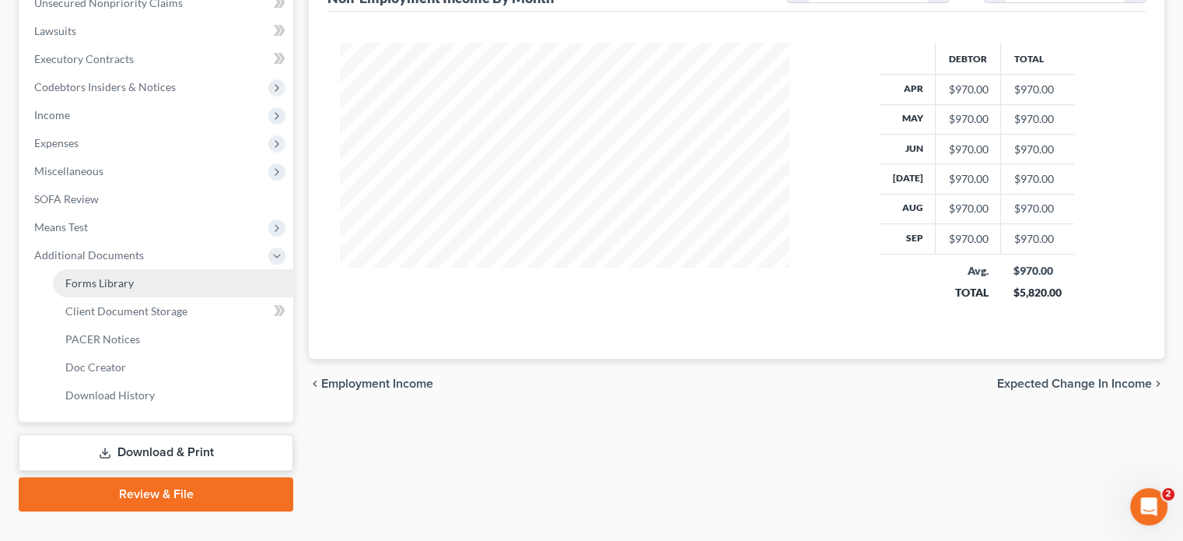
click at [202, 282] on link "Forms Library" at bounding box center [173, 283] width 240 height 28
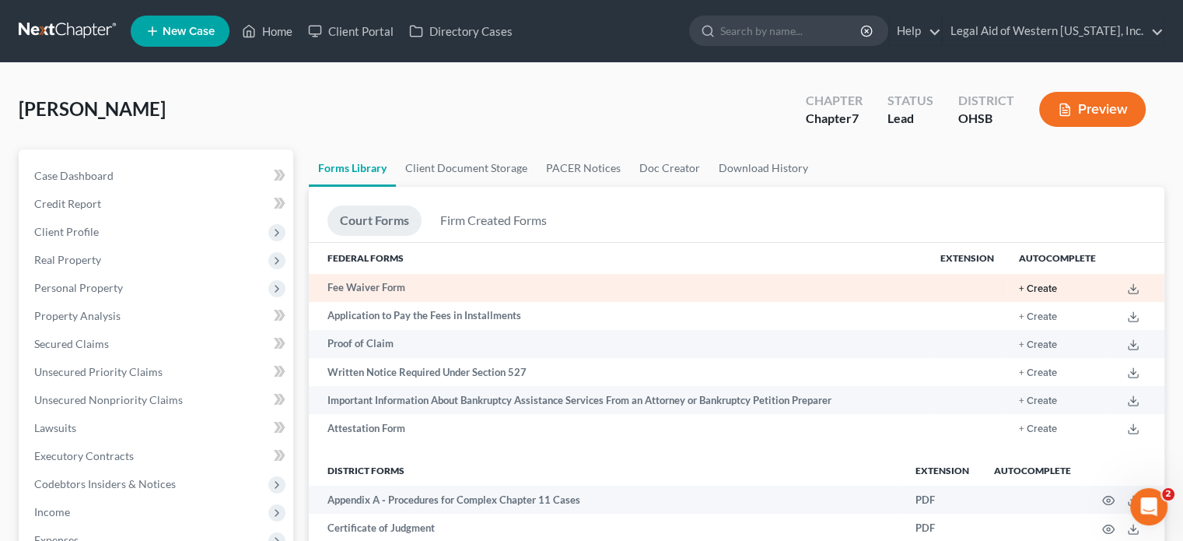
click at [1043, 289] on button "+ Create" at bounding box center [1038, 289] width 38 height 10
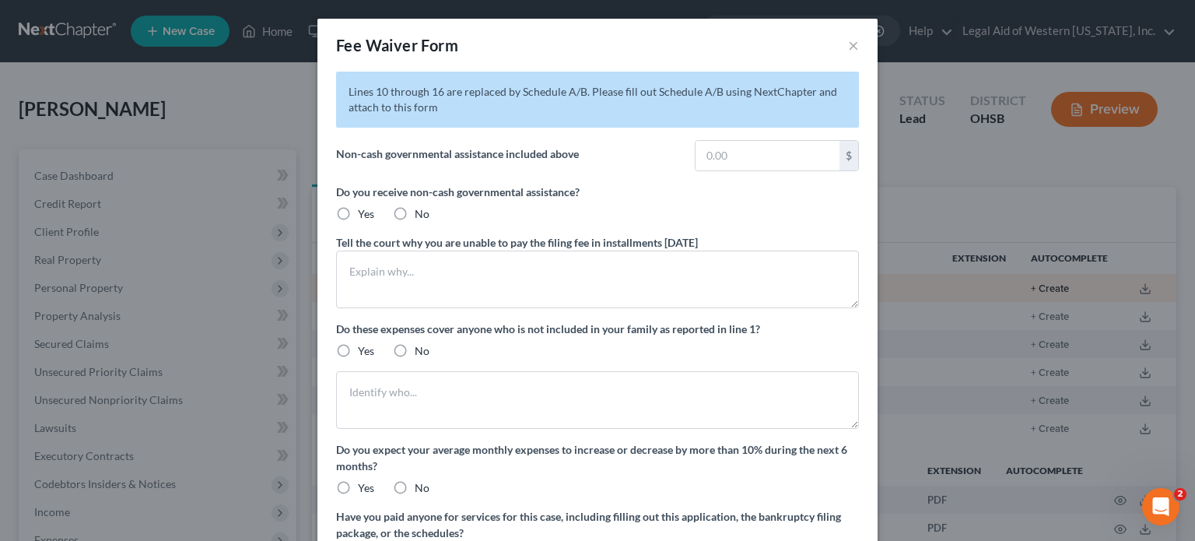
radio input "true"
type textarea "Receive social security and work when I'm able, not enough left over after mont…"
radio input "true"
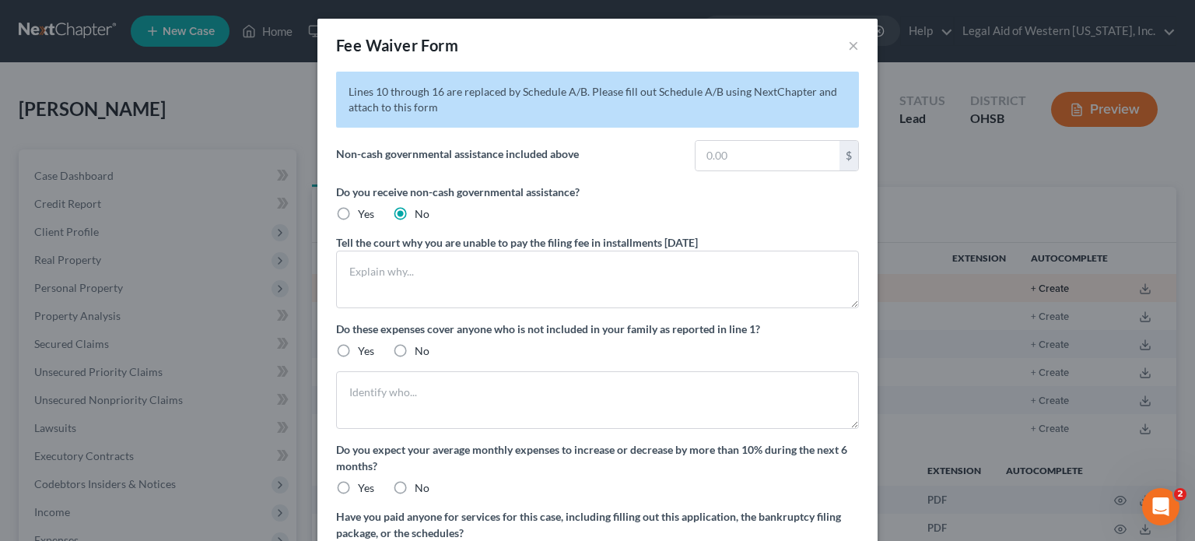
radio input "true"
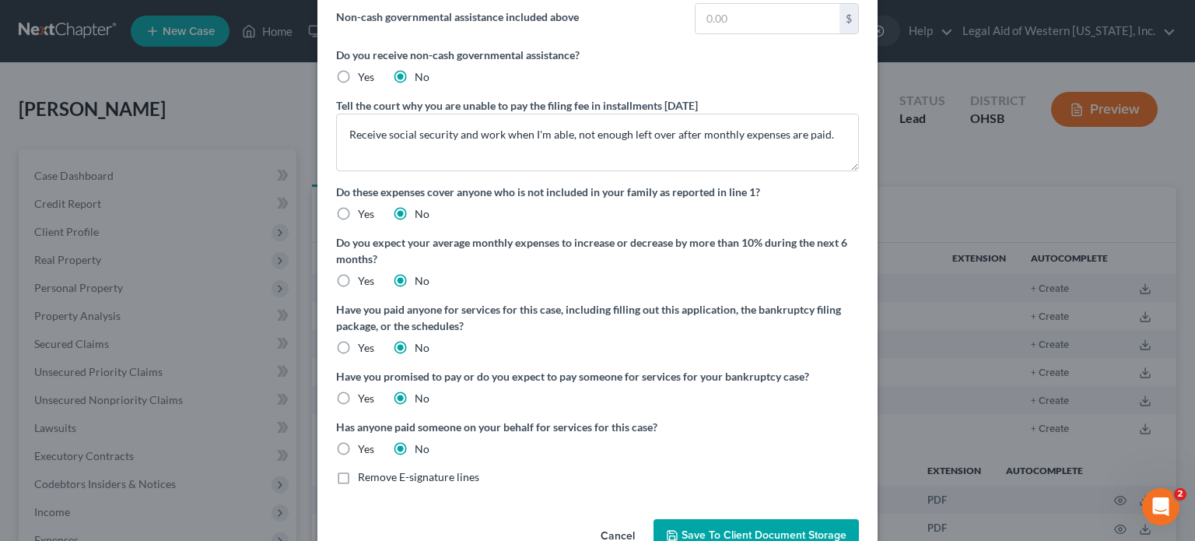
scroll to position [177, 0]
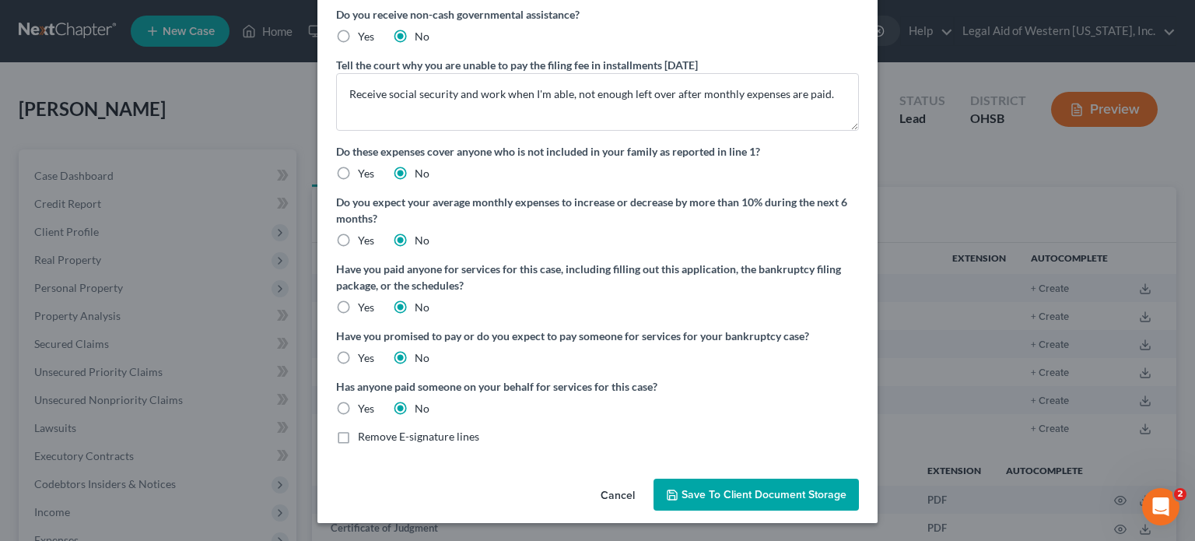
click at [358, 434] on label "Remove E-signature lines" at bounding box center [418, 437] width 121 height 16
click at [364, 434] on input "Remove E-signature lines" at bounding box center [369, 434] width 10 height 10
checkbox input "true"
click at [765, 492] on span "Save to Client Document Storage" at bounding box center [763, 494] width 165 height 13
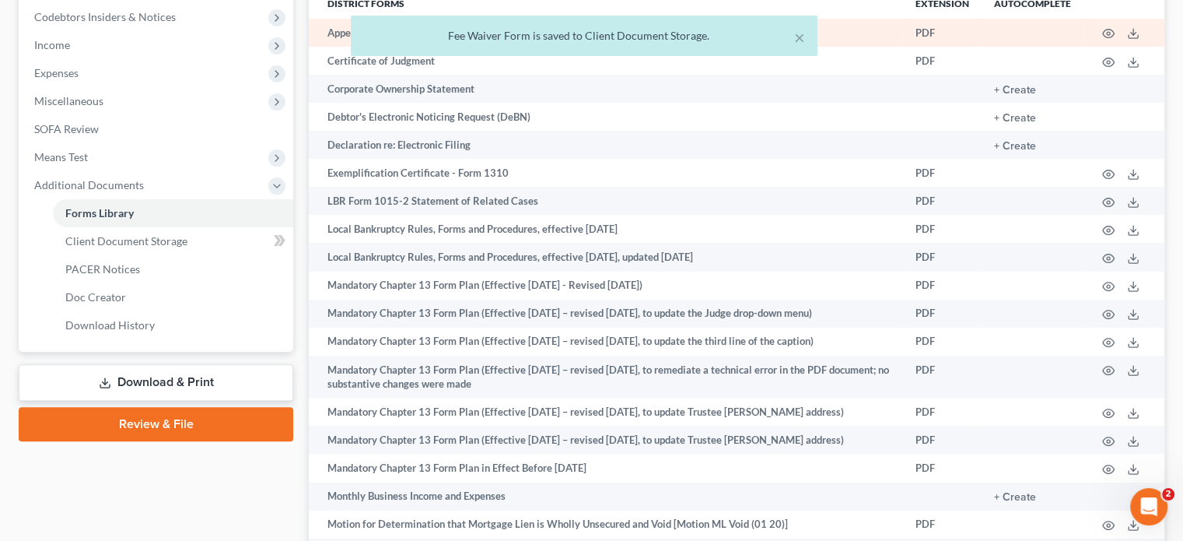
scroll to position [311, 0]
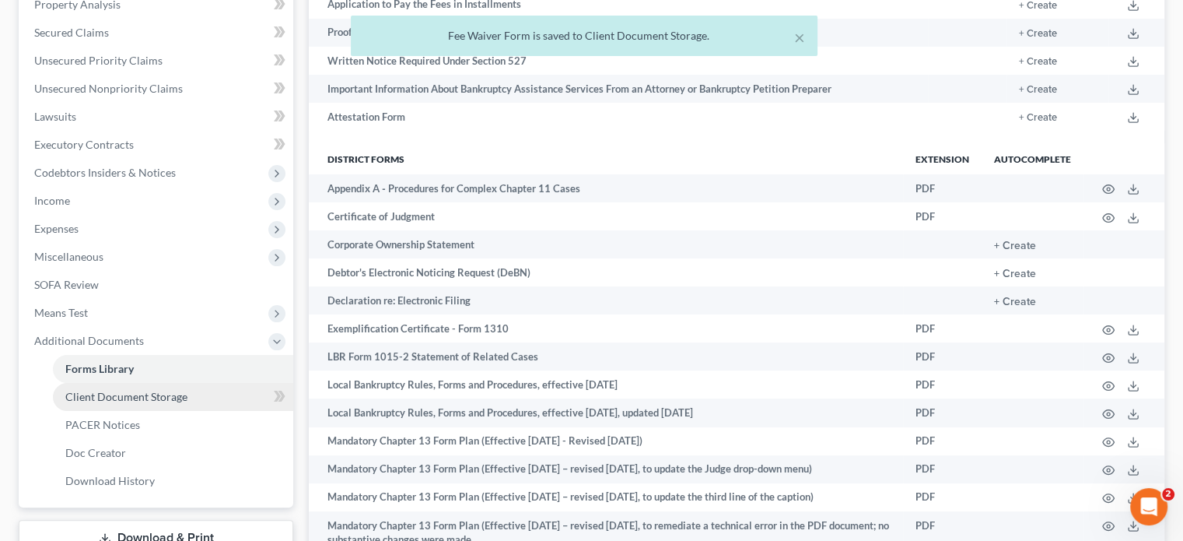
click at [191, 397] on link "Client Document Storage" at bounding box center [173, 397] width 240 height 28
select select "7"
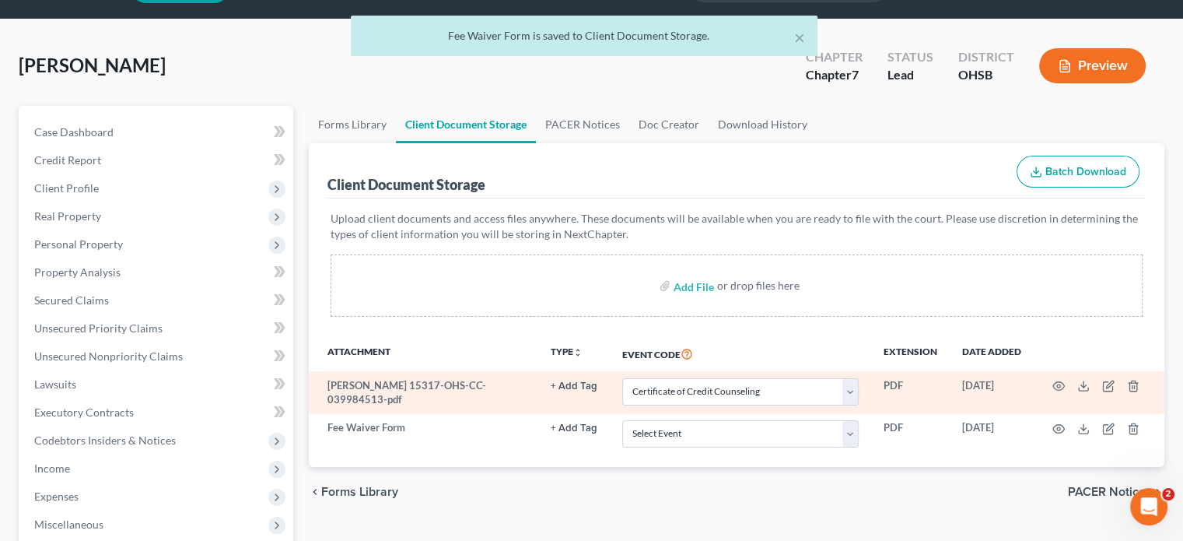
scroll to position [156, 0]
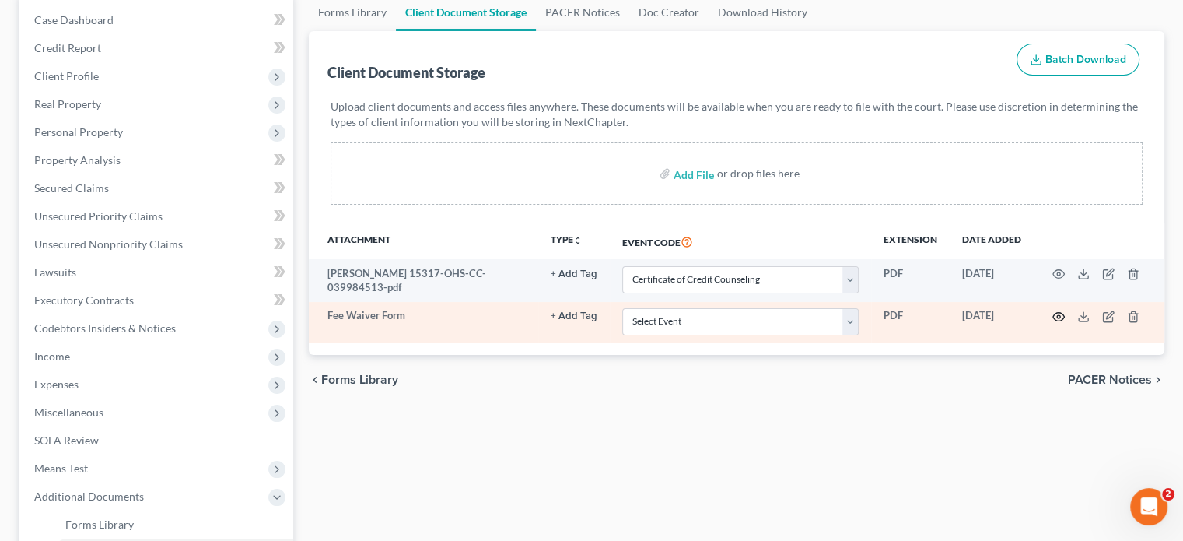
click at [1061, 317] on icon "button" at bounding box center [1058, 316] width 12 height 12
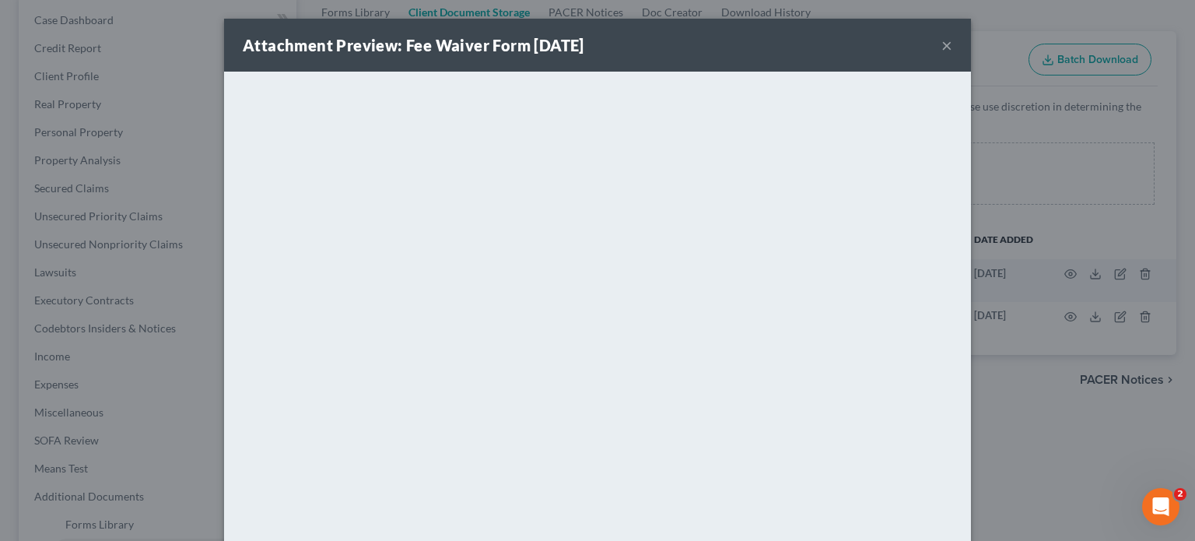
click at [942, 49] on button "×" at bounding box center [946, 45] width 11 height 19
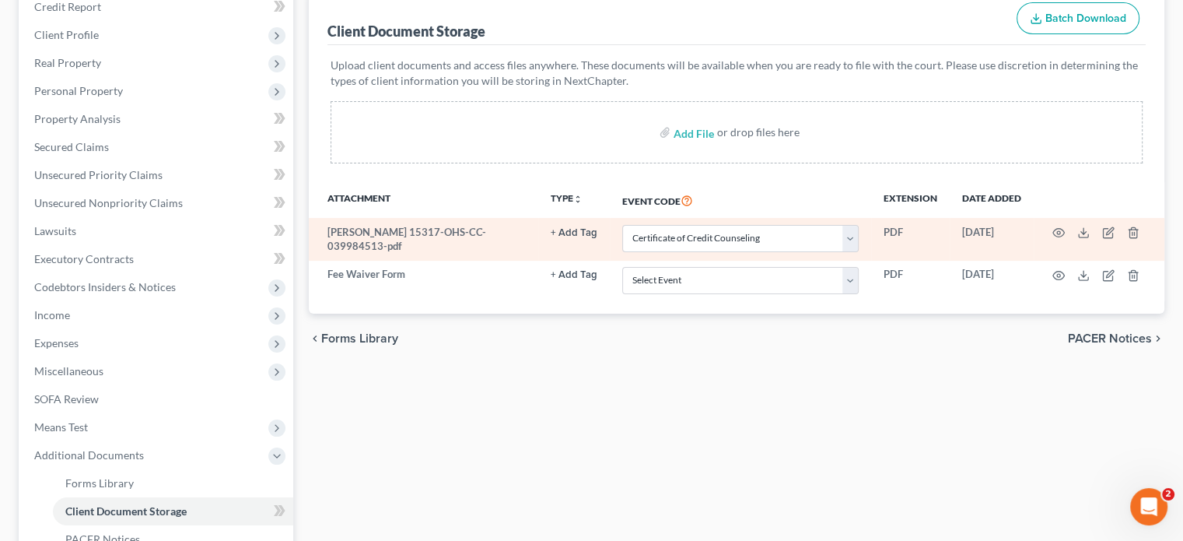
scroll to position [233, 0]
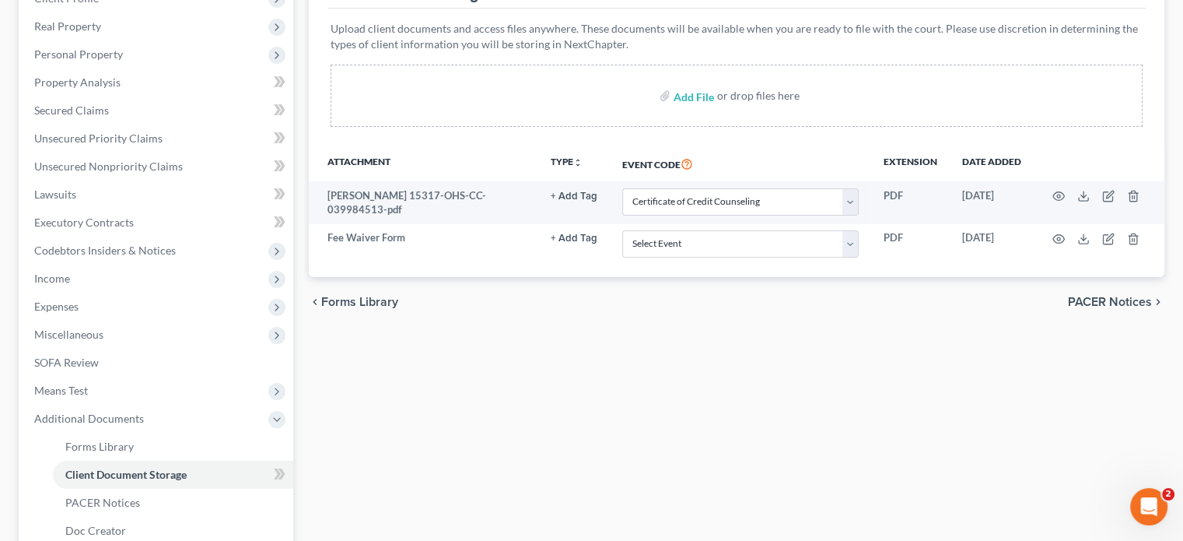
click at [634, 351] on div "Forms Library Client Document Storage PACER Notices Doc Creator Download Histor…" at bounding box center [736, 295] width 871 height 758
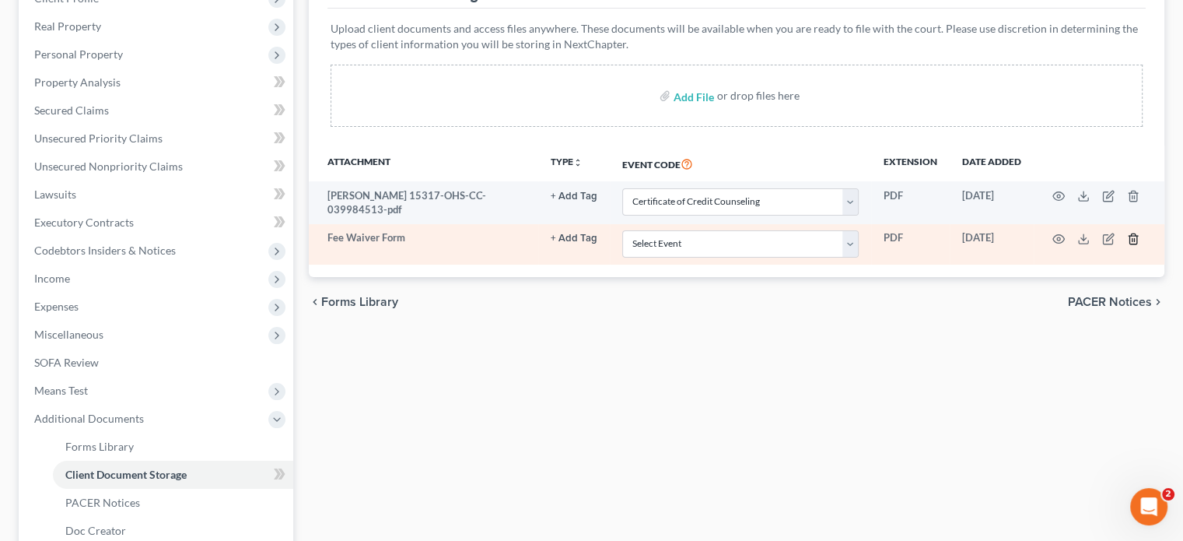
click at [1129, 236] on icon "button" at bounding box center [1132, 238] width 7 height 10
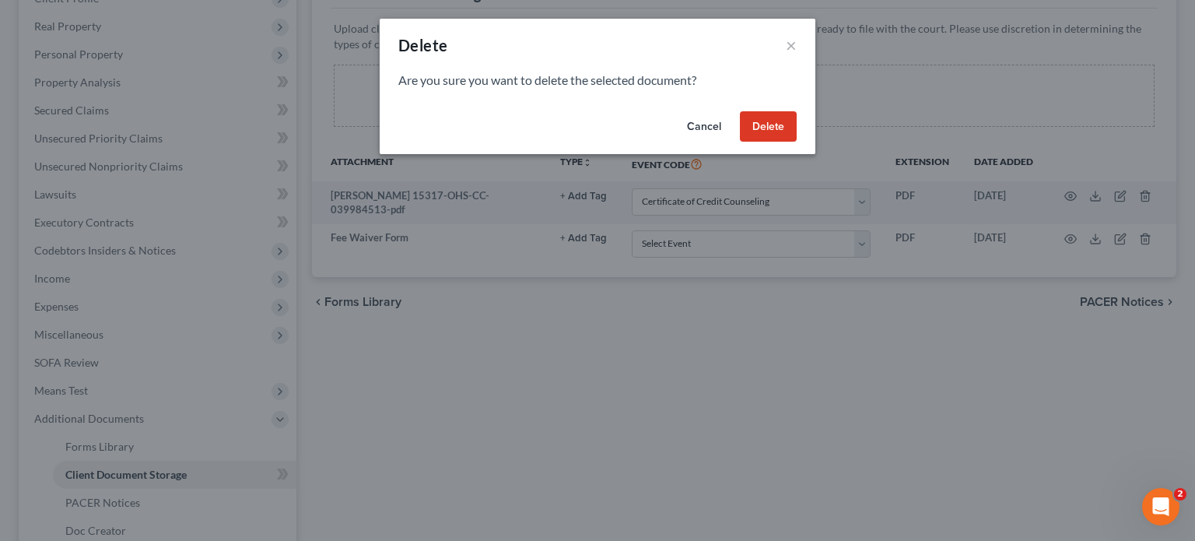
click at [772, 123] on button "Delete" at bounding box center [768, 126] width 57 height 31
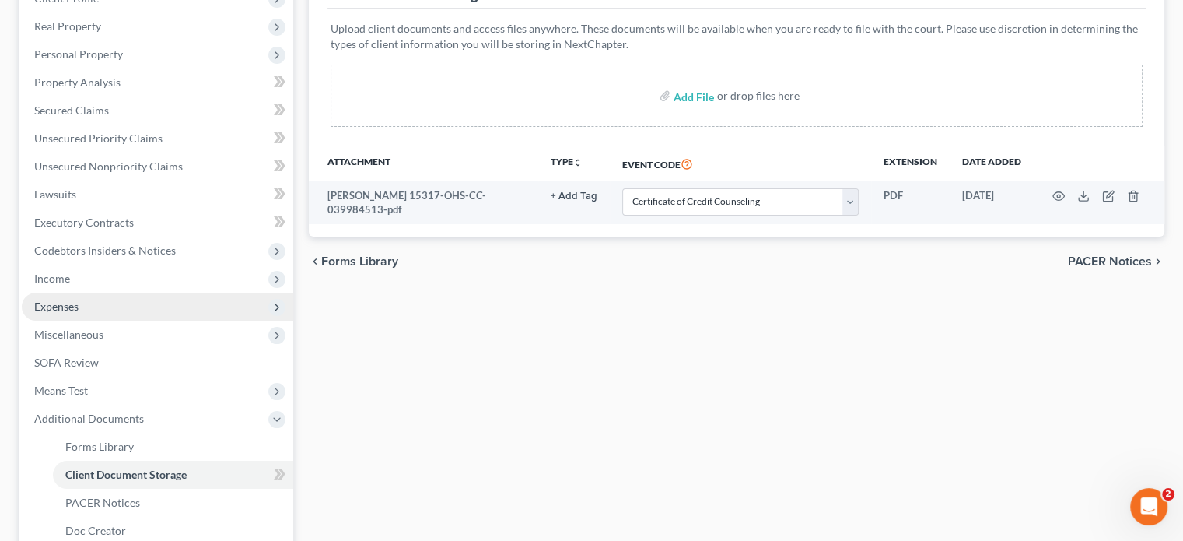
click at [142, 299] on span "Expenses" at bounding box center [157, 306] width 271 height 28
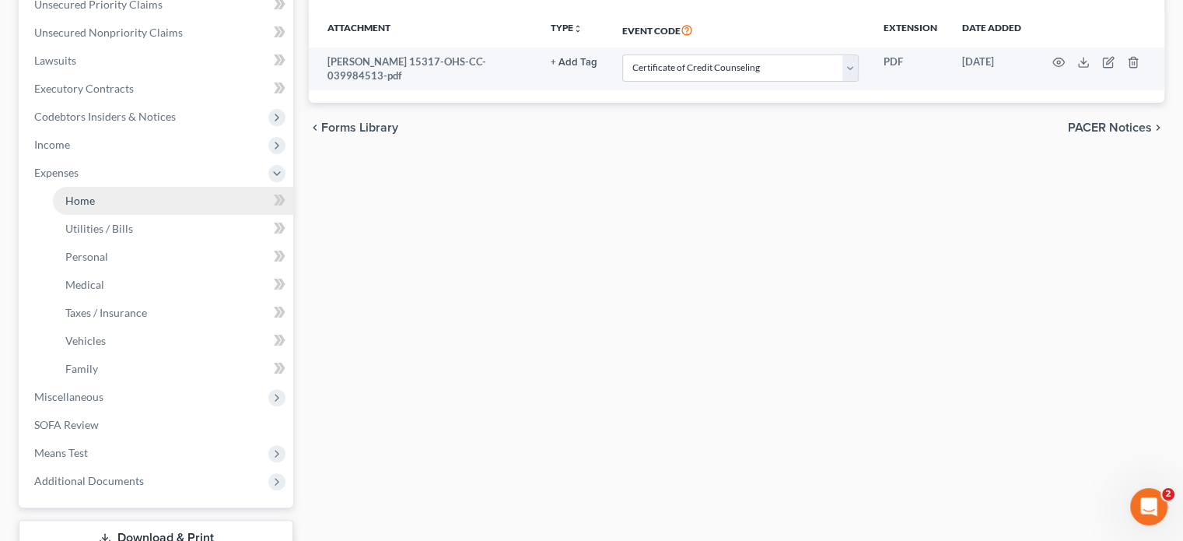
scroll to position [467, 0]
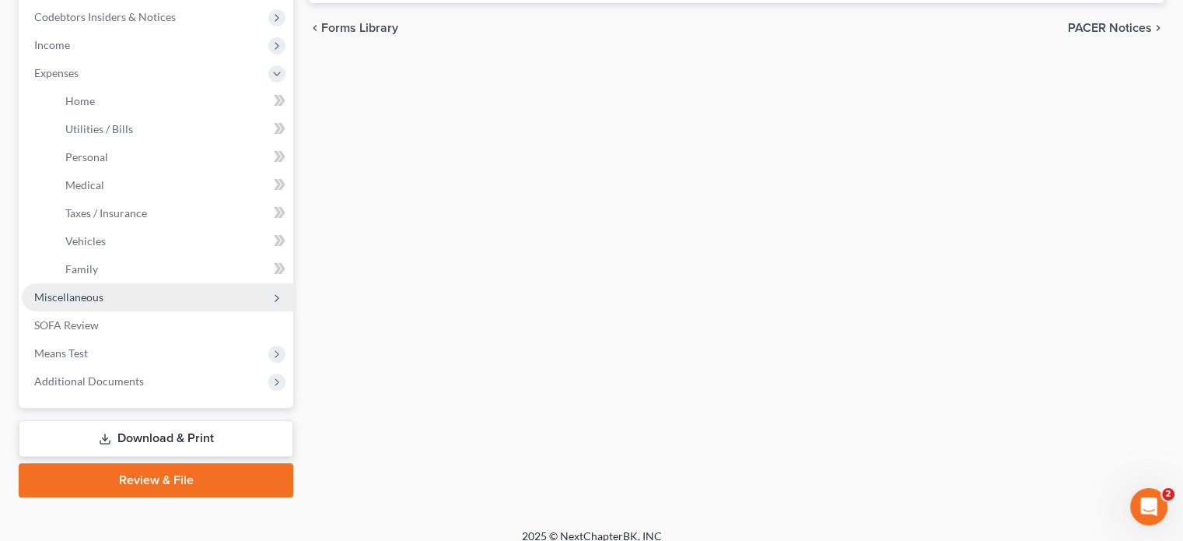
click at [236, 299] on span "Miscellaneous" at bounding box center [157, 297] width 271 height 28
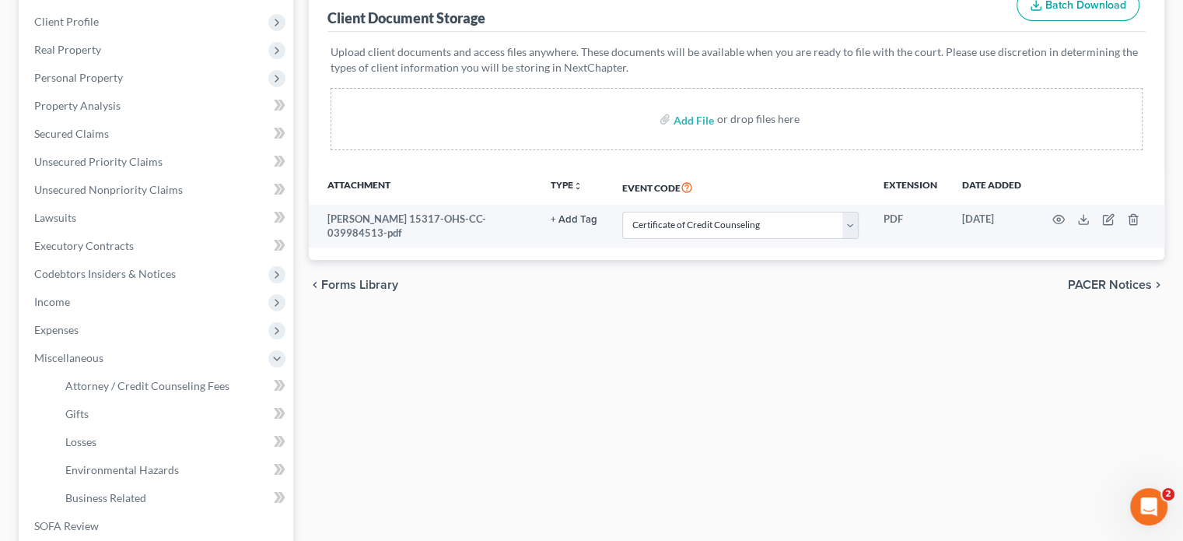
scroll to position [347, 0]
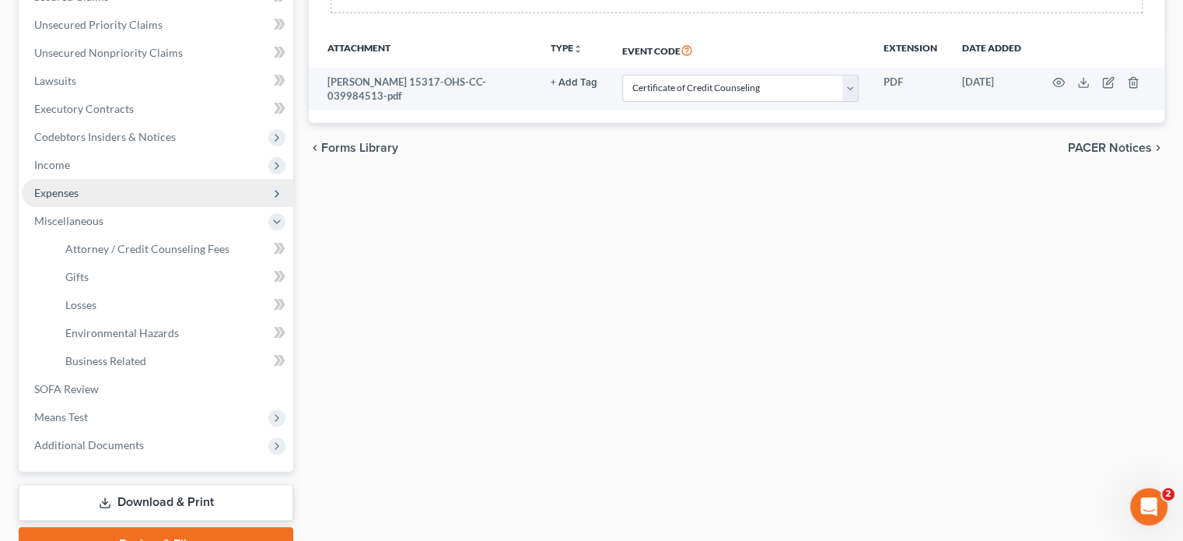
click at [131, 187] on span "Expenses" at bounding box center [157, 193] width 271 height 28
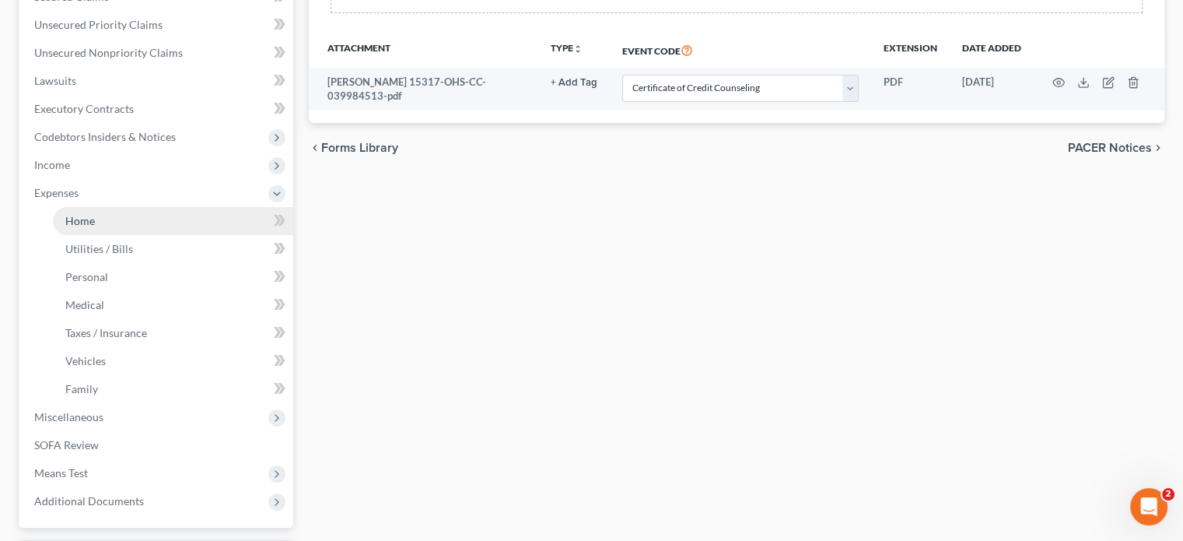
click at [152, 215] on link "Home" at bounding box center [173, 221] width 240 height 28
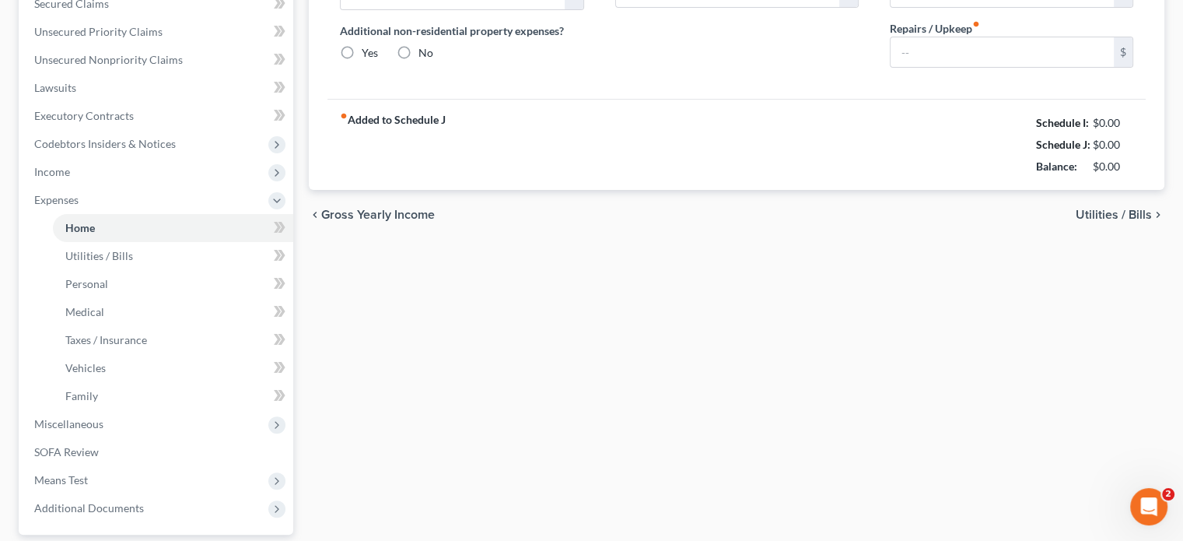
type input "400.00"
type input "0.00"
radio input "true"
type input "0.00"
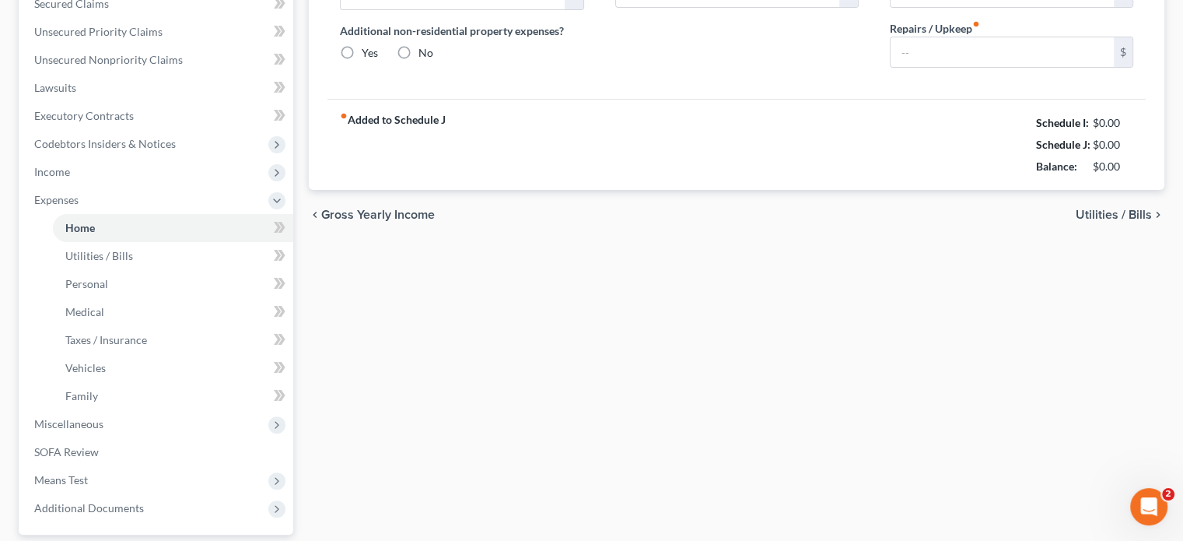
type input "0.00"
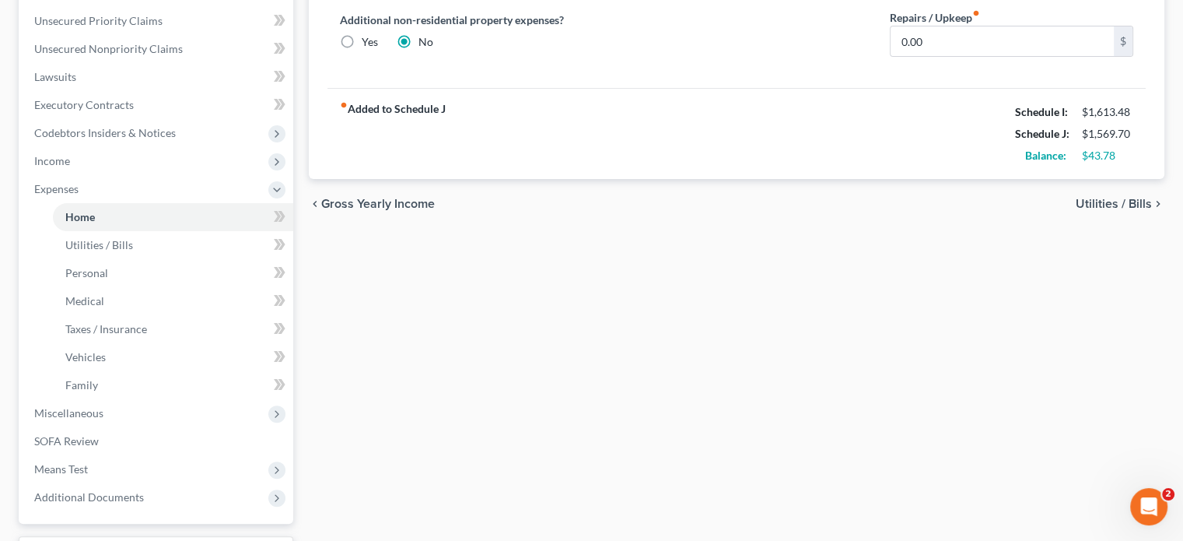
scroll to position [389, 0]
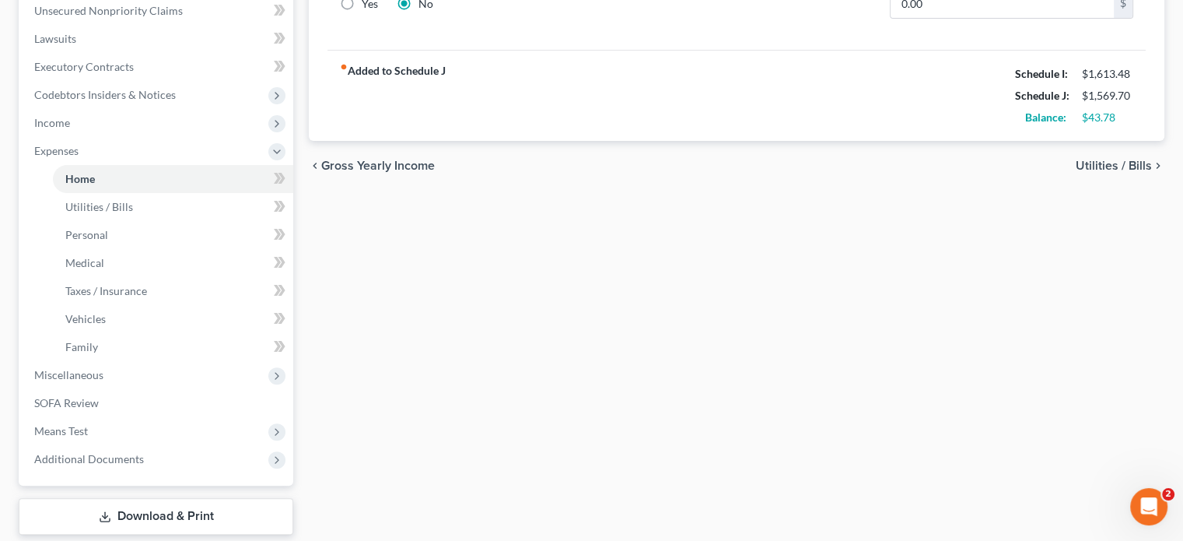
click at [1047, 74] on strong "Schedule I:" at bounding box center [1041, 73] width 53 height 13
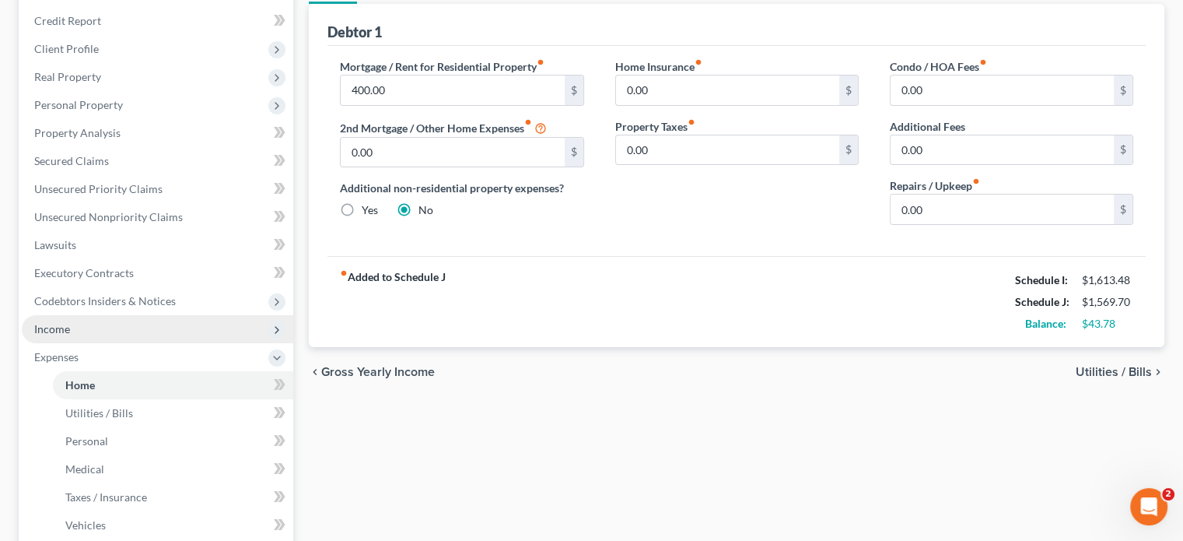
scroll to position [156, 0]
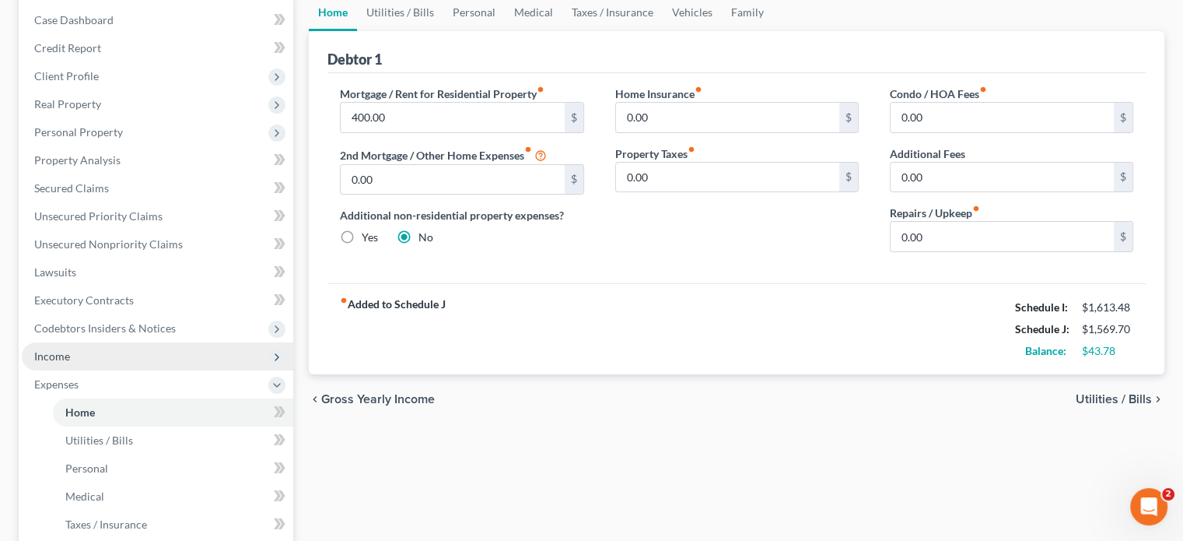
click at [140, 348] on span "Income" at bounding box center [157, 356] width 271 height 28
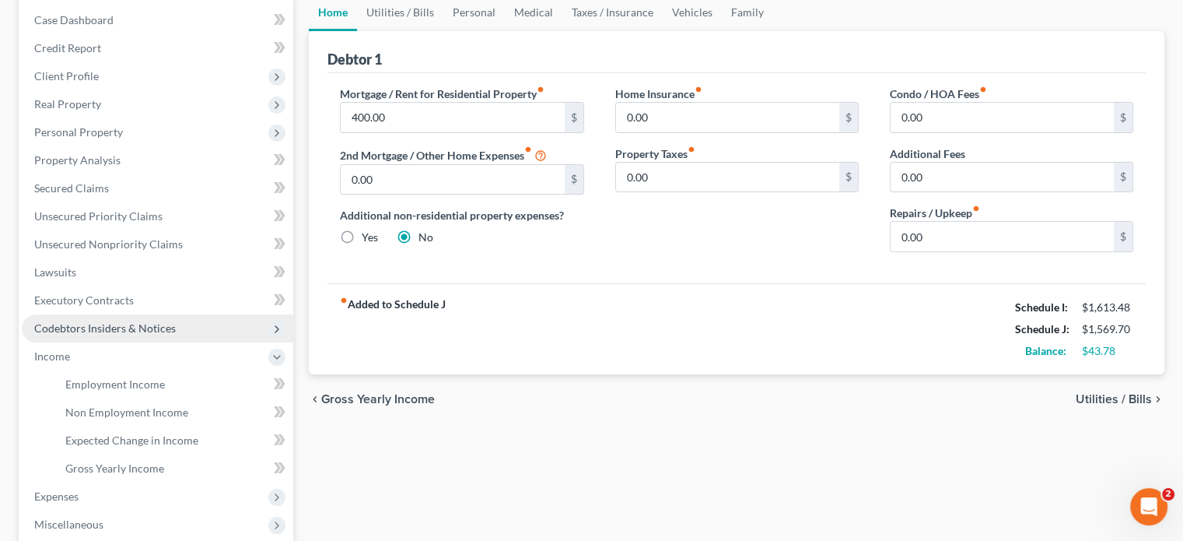
scroll to position [311, 0]
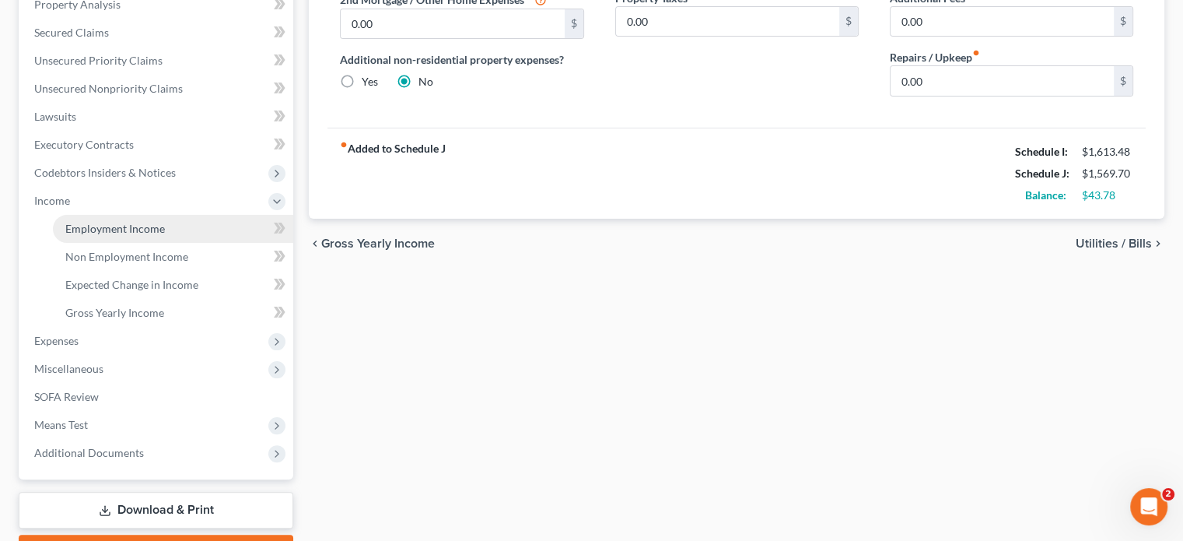
click at [189, 233] on link "Employment Income" at bounding box center [173, 229] width 240 height 28
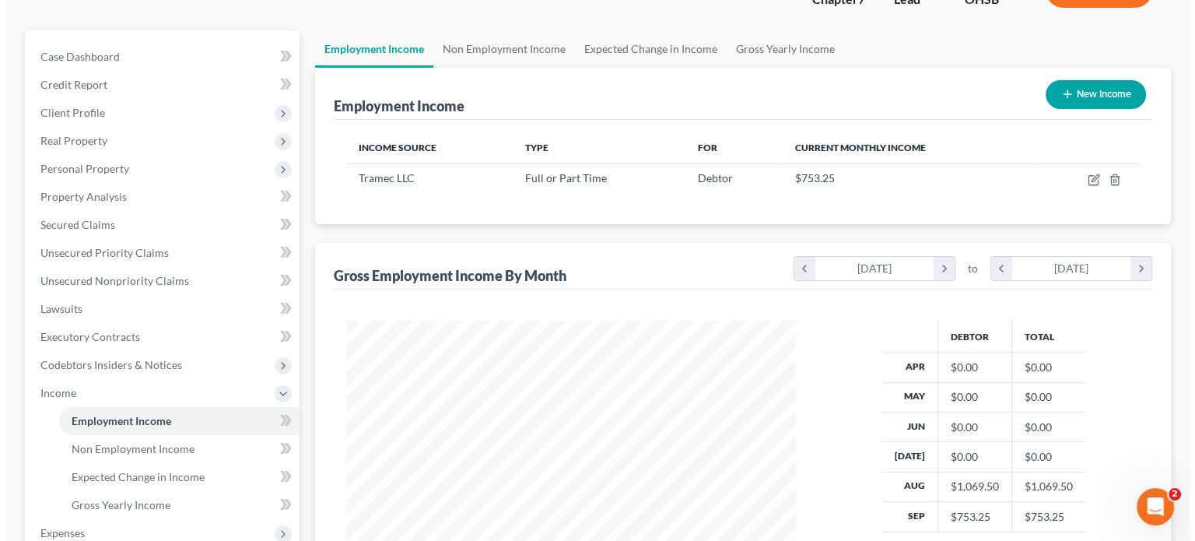
scroll to position [156, 0]
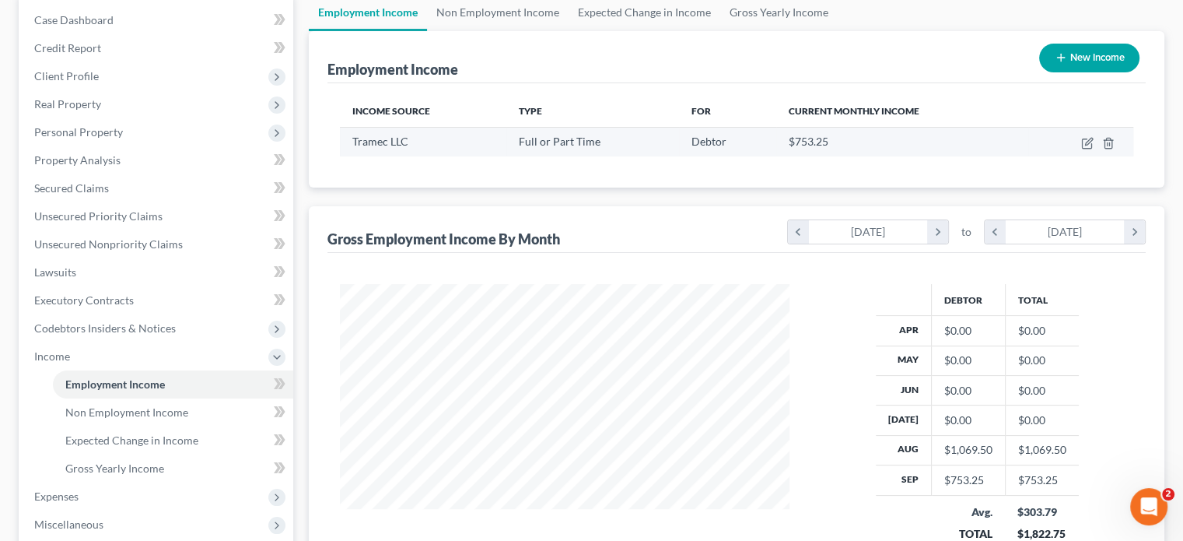
click at [839, 138] on div "$753.25" at bounding box center [902, 142] width 227 height 16
click at [1087, 144] on icon "button" at bounding box center [1088, 141] width 7 height 7
select select "0"
select select "17"
select select "0"
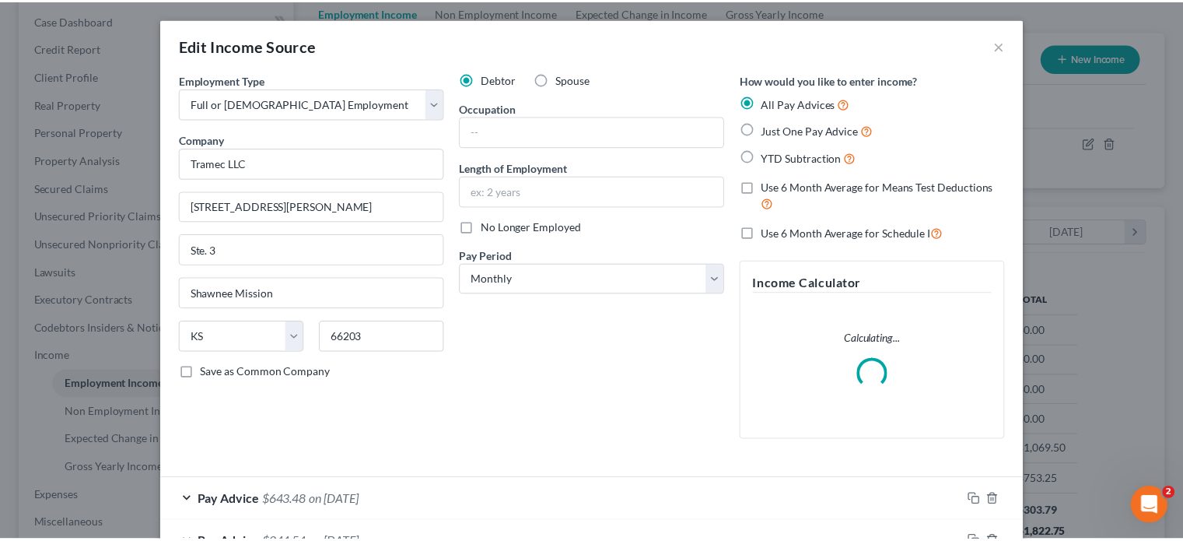
scroll to position [277, 485]
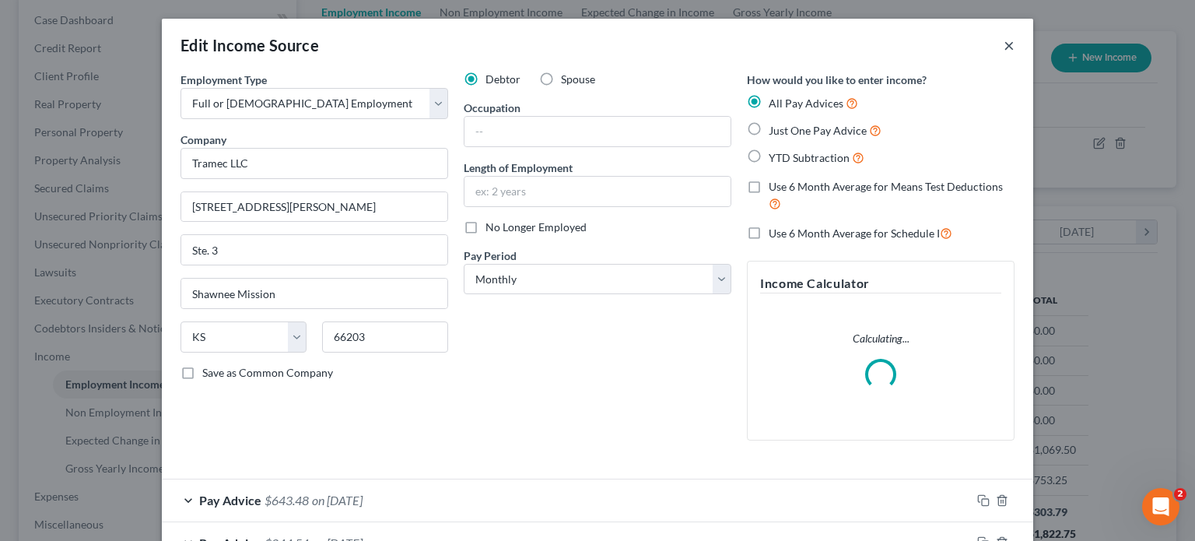
click at [1005, 42] on button "×" at bounding box center [1008, 45] width 11 height 19
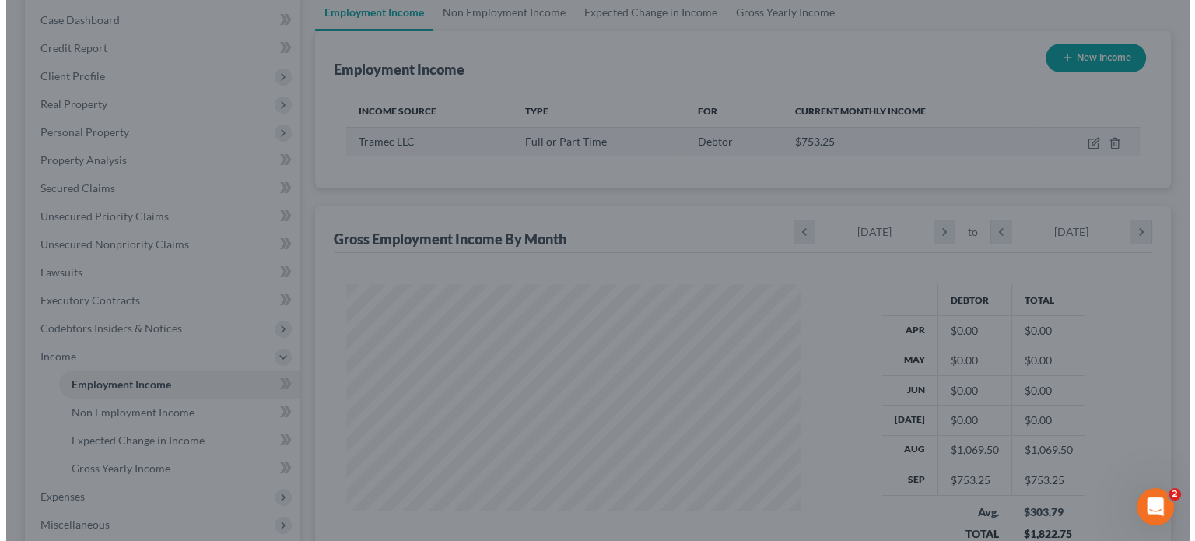
scroll to position [777581, 777377]
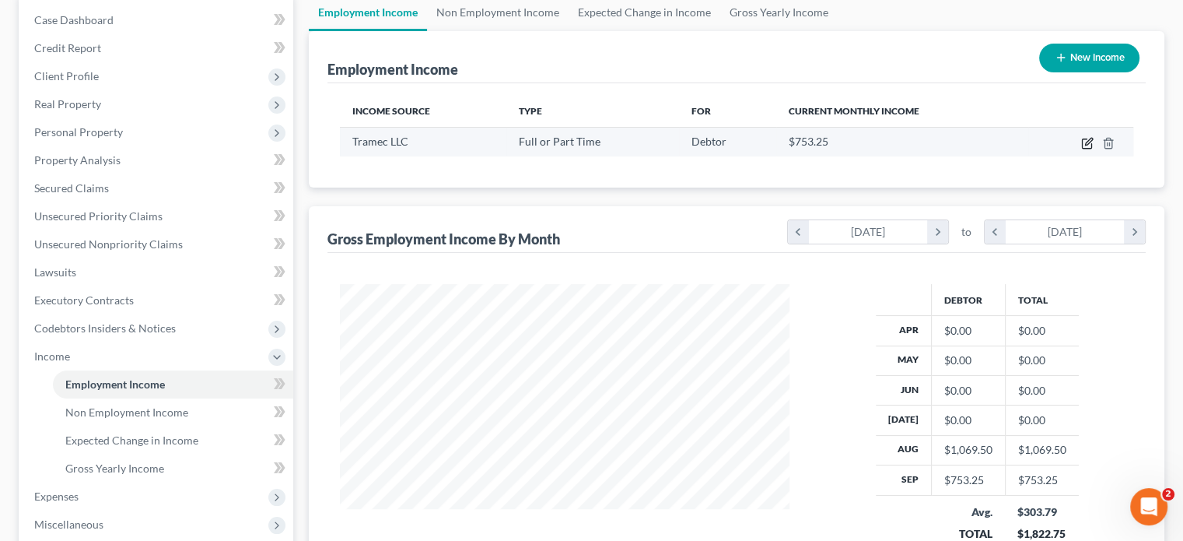
click at [1083, 142] on icon "button" at bounding box center [1087, 143] width 12 height 12
select select "0"
select select "17"
select select "0"
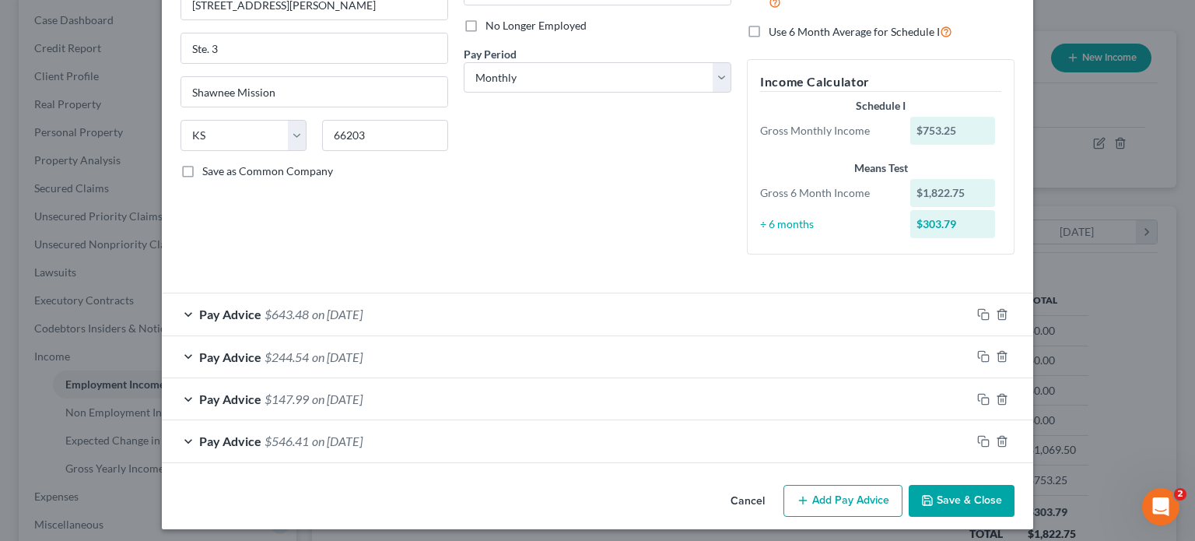
scroll to position [207, 0]
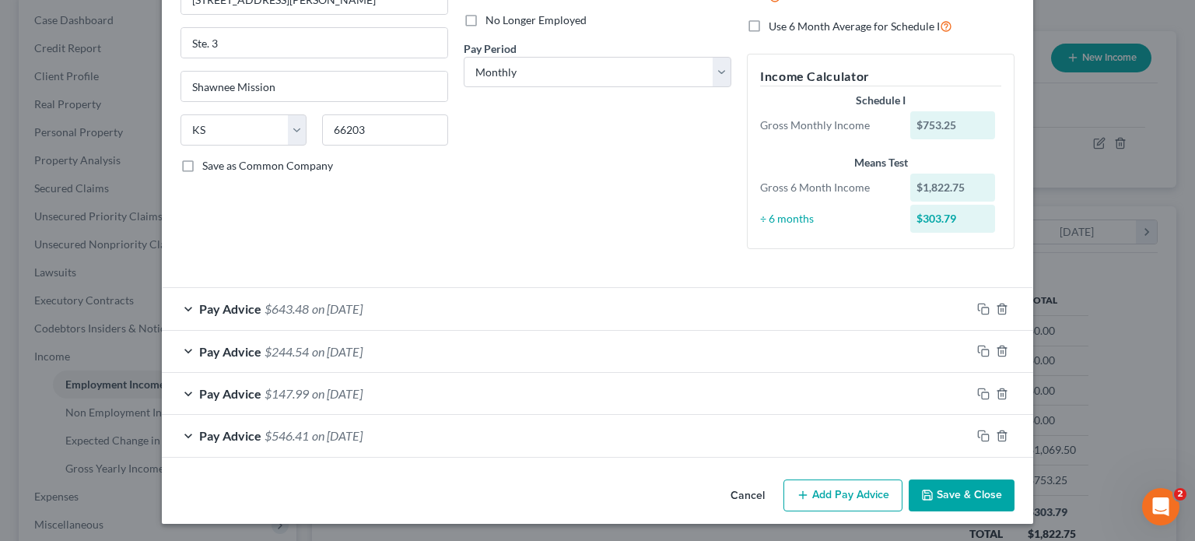
click at [180, 307] on div "Pay Advice $643.48 on [DATE]" at bounding box center [566, 308] width 809 height 41
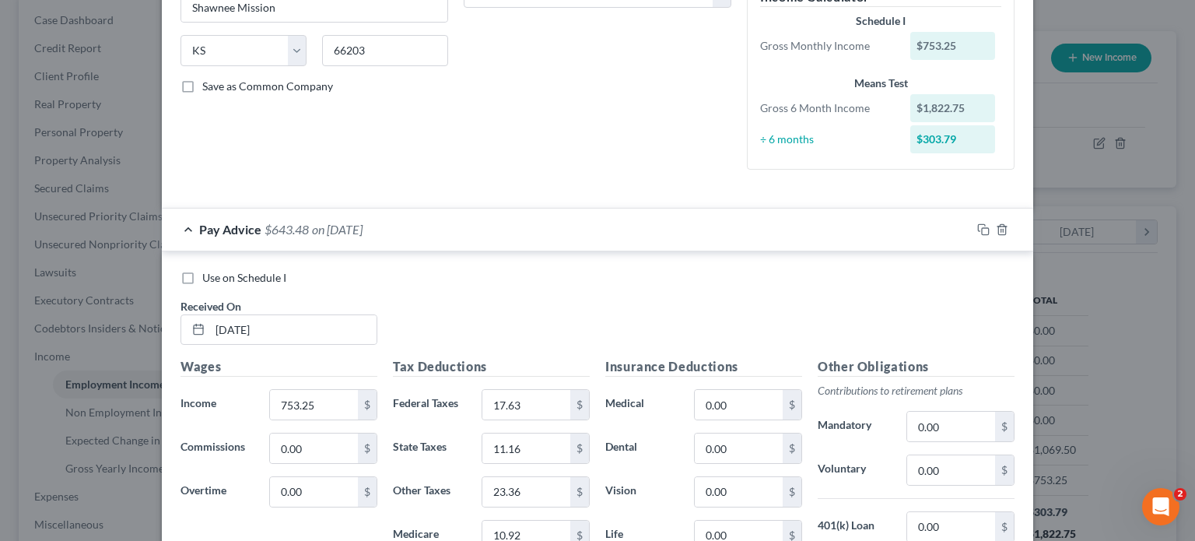
scroll to position [285, 0]
click at [185, 234] on div "Pay Advice $643.48 on [DATE]" at bounding box center [566, 230] width 809 height 41
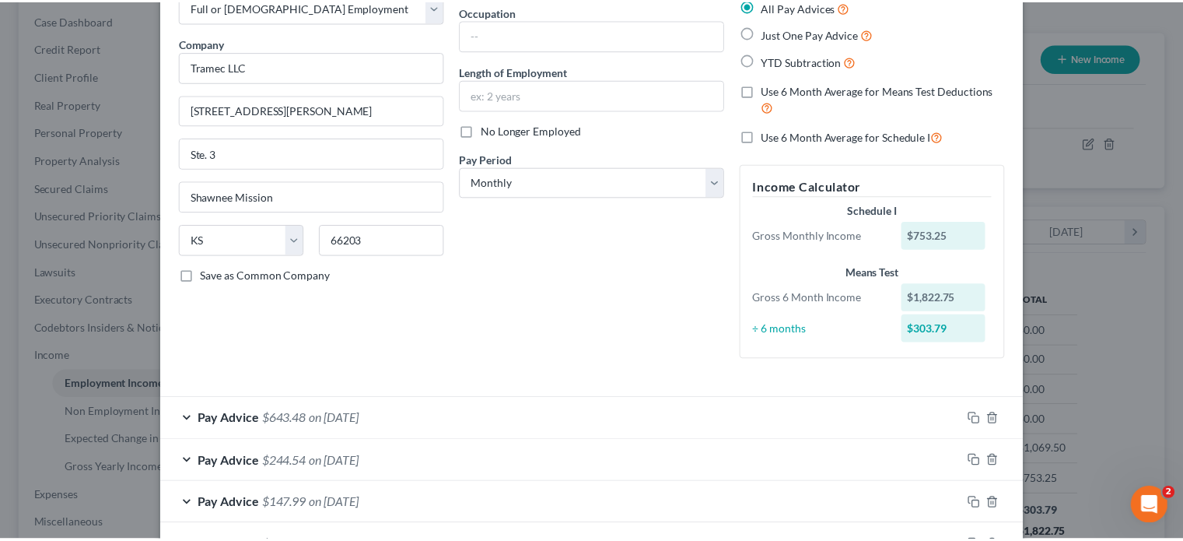
scroll to position [0, 0]
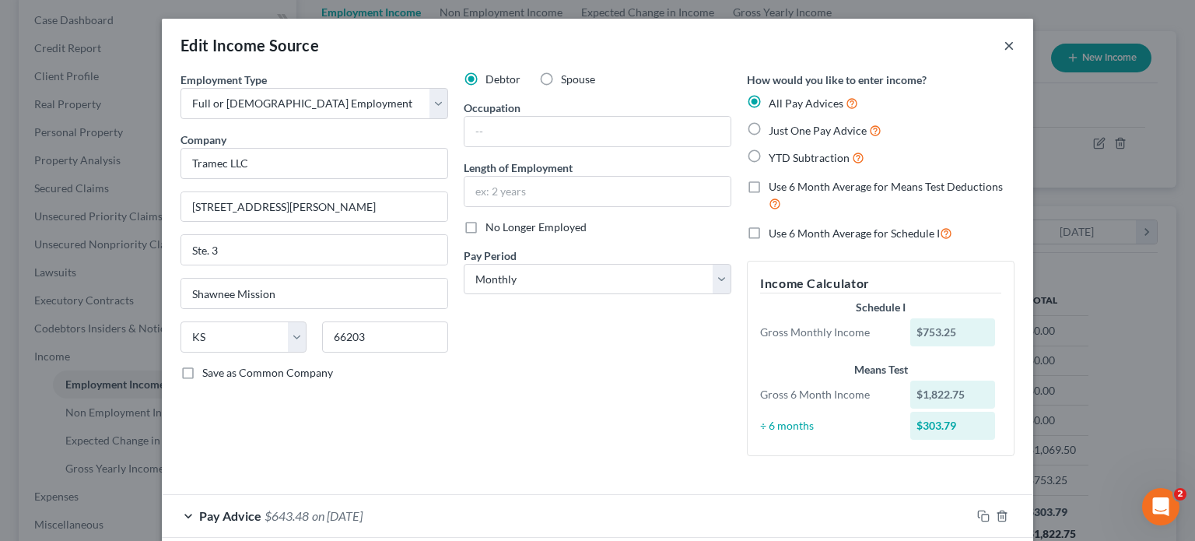
click at [1004, 47] on button "×" at bounding box center [1008, 45] width 11 height 19
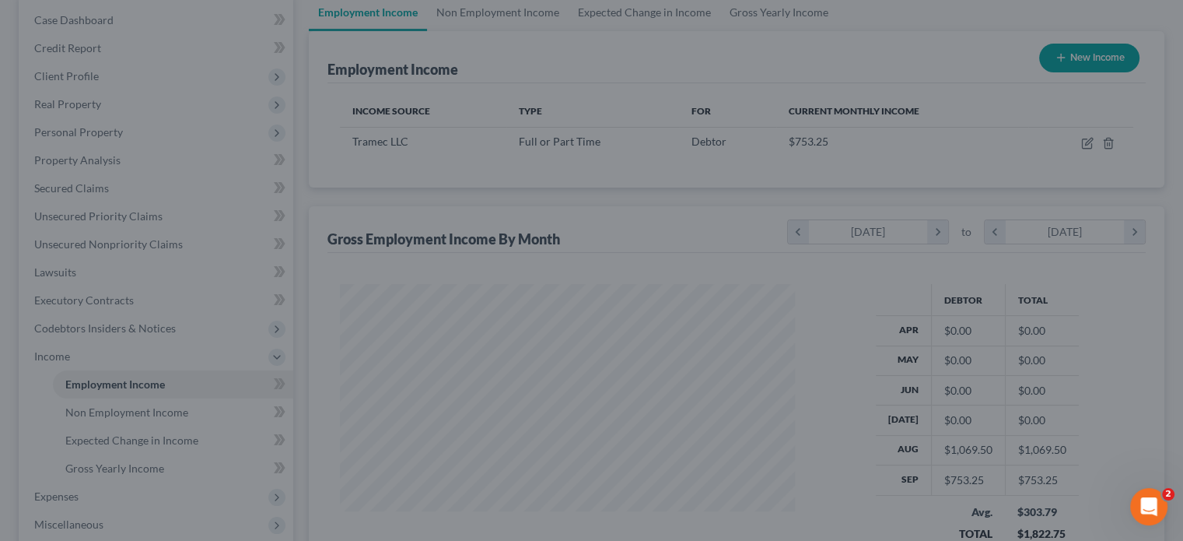
scroll to position [777581, 777377]
